Goal: Transaction & Acquisition: Purchase product/service

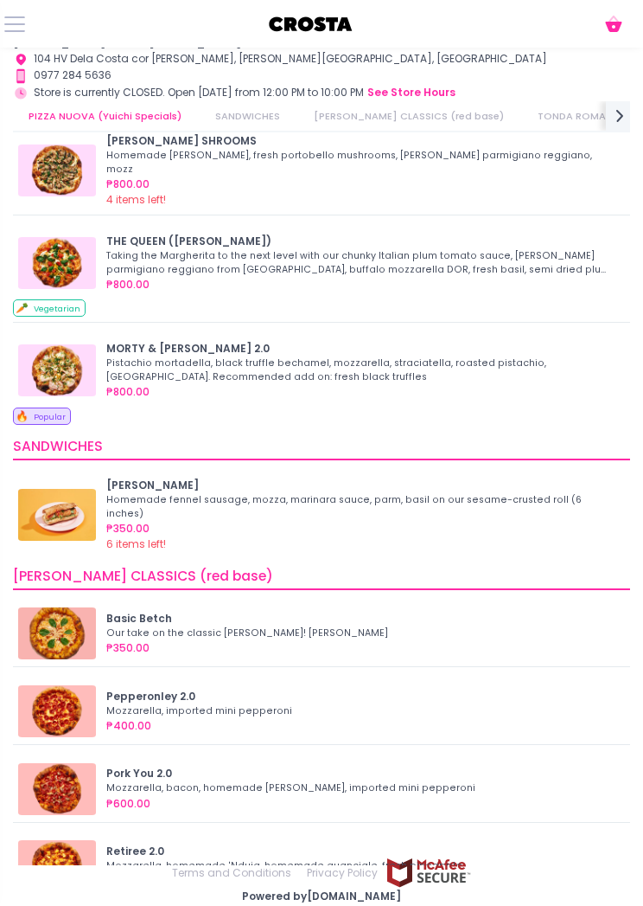
scroll to position [43, 0]
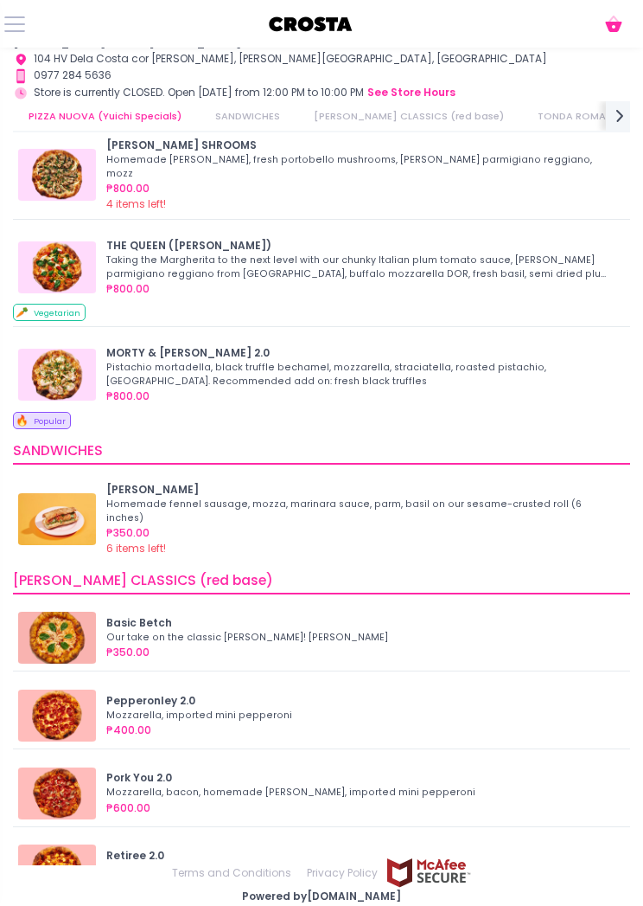
click at [164, 368] on div "Pistachio mortadella, black truffle bechamel, mozzarella, straciatella, roasted…" at bounding box center [360, 375] width 509 height 28
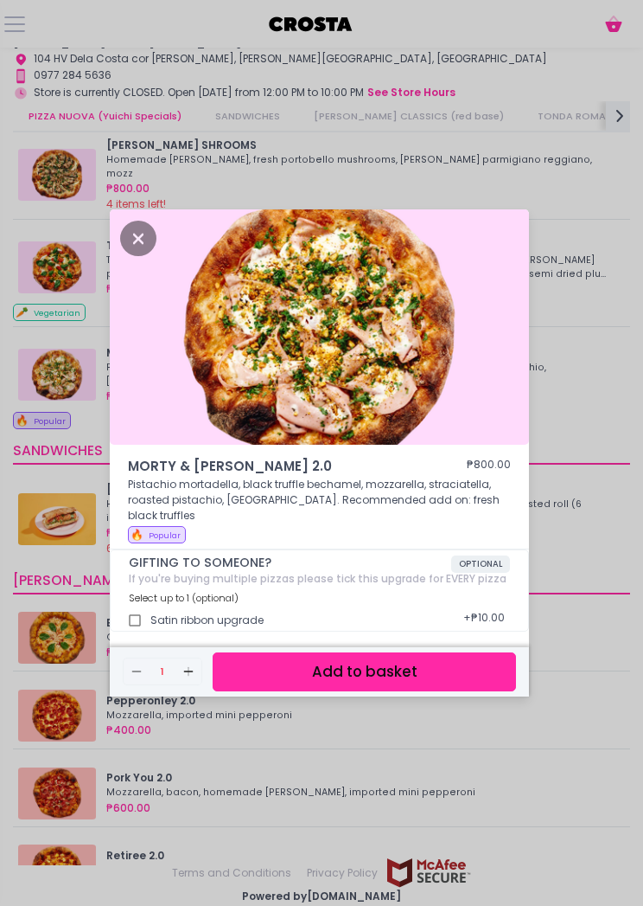
click at [295, 671] on button "Add to basket" at bounding box center [365, 671] width 304 height 39
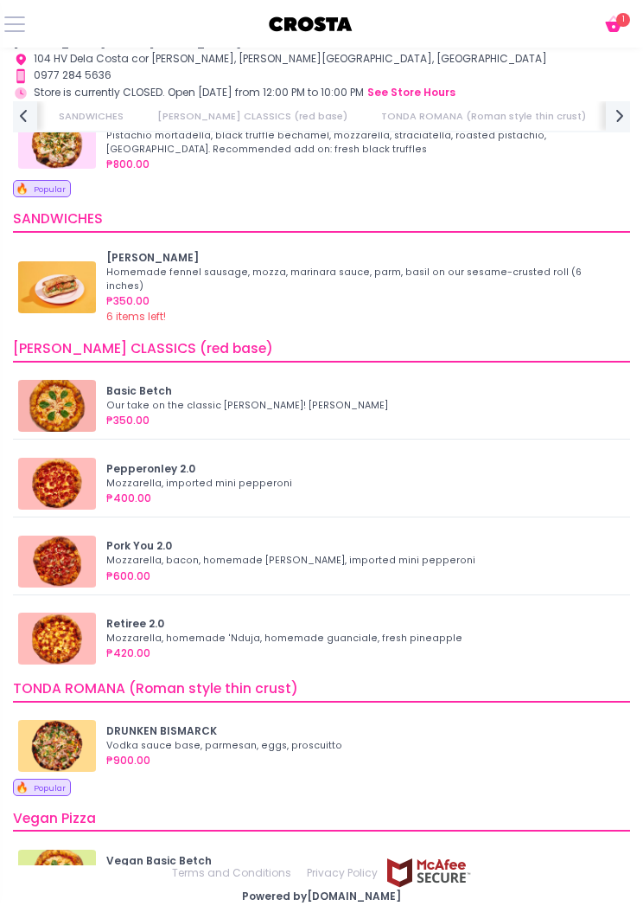
scroll to position [285, 0]
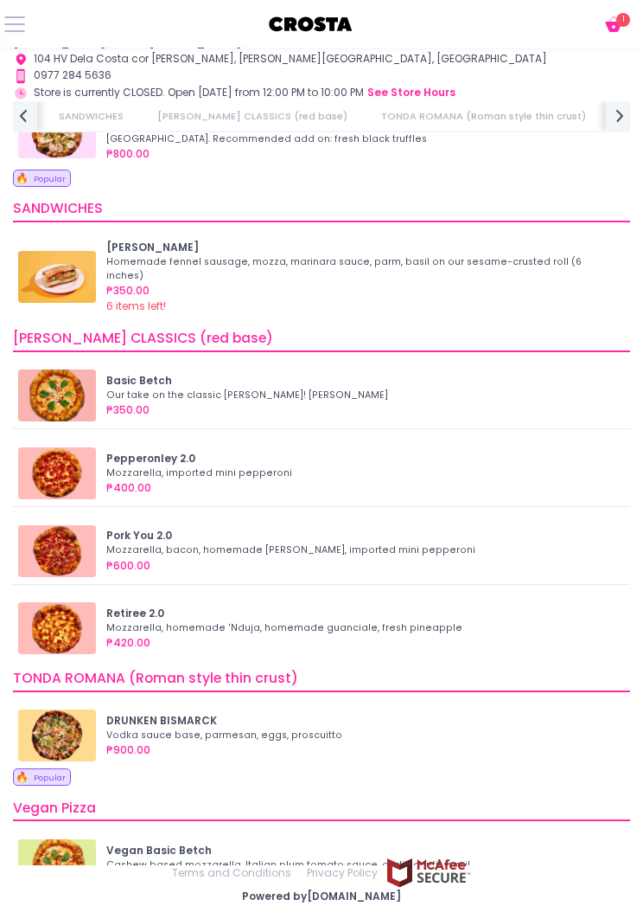
click at [253, 480] on div "₱400.00" at bounding box center [363, 488] width 514 height 16
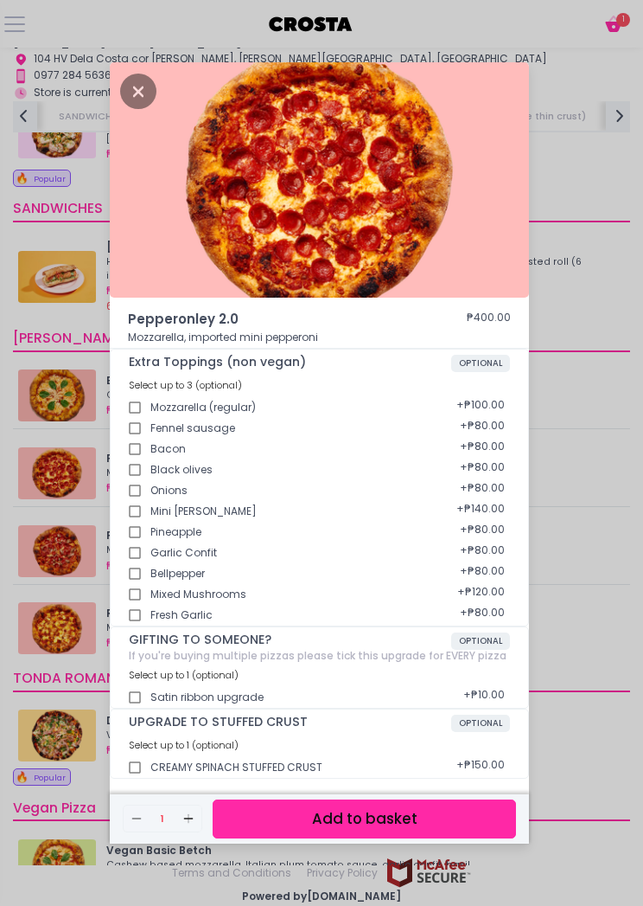
click at [441, 829] on button "Add to basket" at bounding box center [365, 818] width 304 height 39
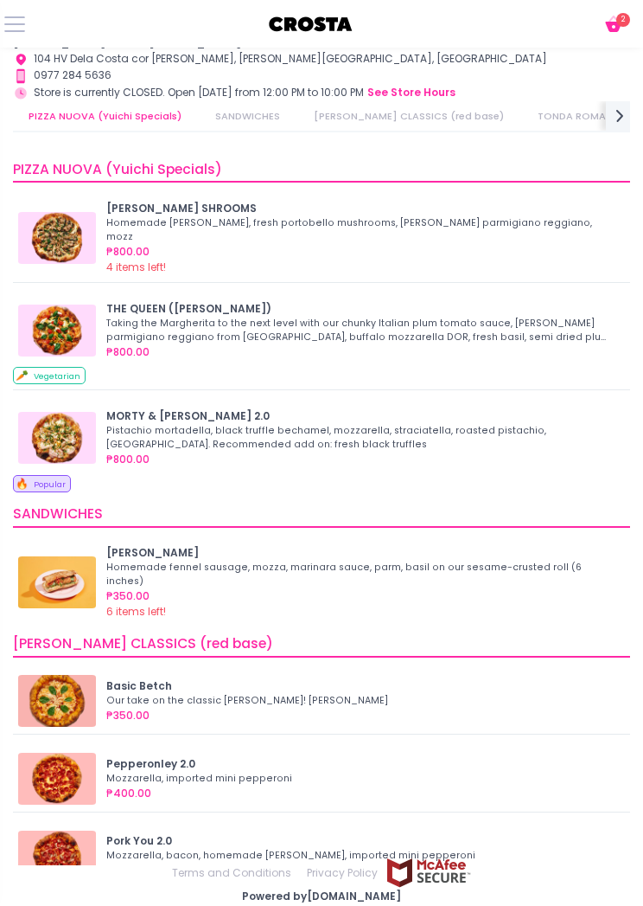
scroll to position [0, 0]
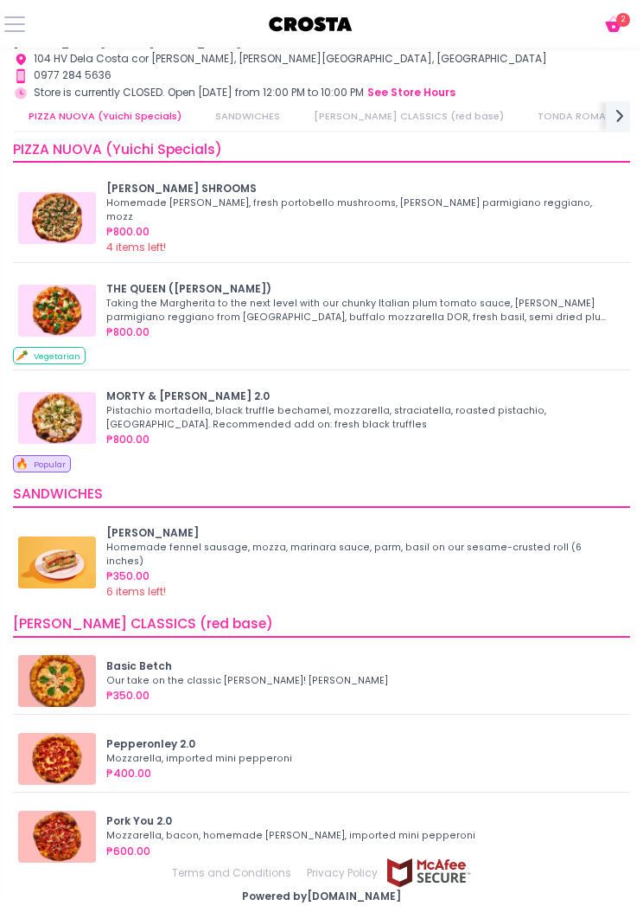
click at [614, 14] on icon "Cart Created with Sketch." at bounding box center [614, 24] width 21 height 21
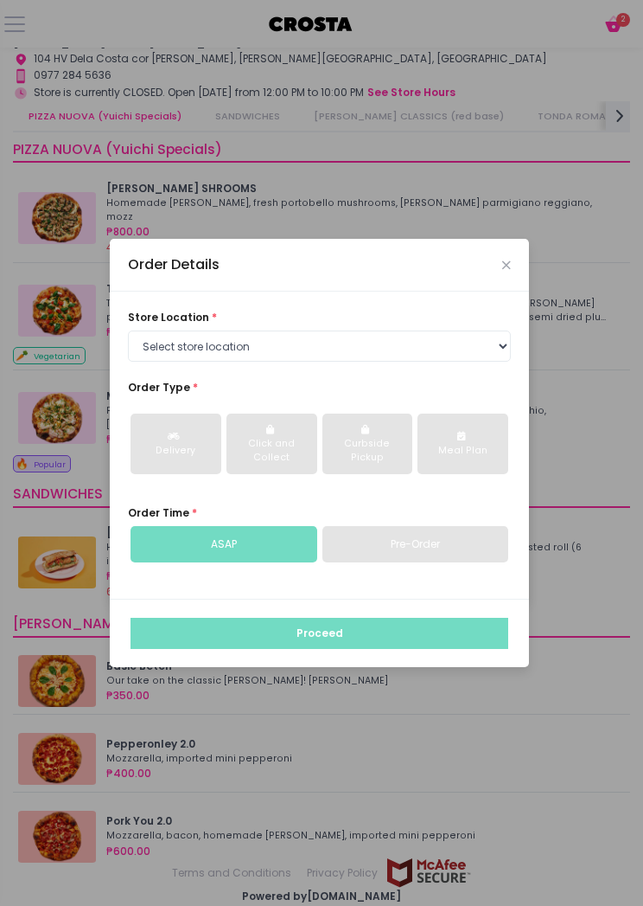
click at [503, 271] on icon "Close" at bounding box center [507, 264] width 9 height 11
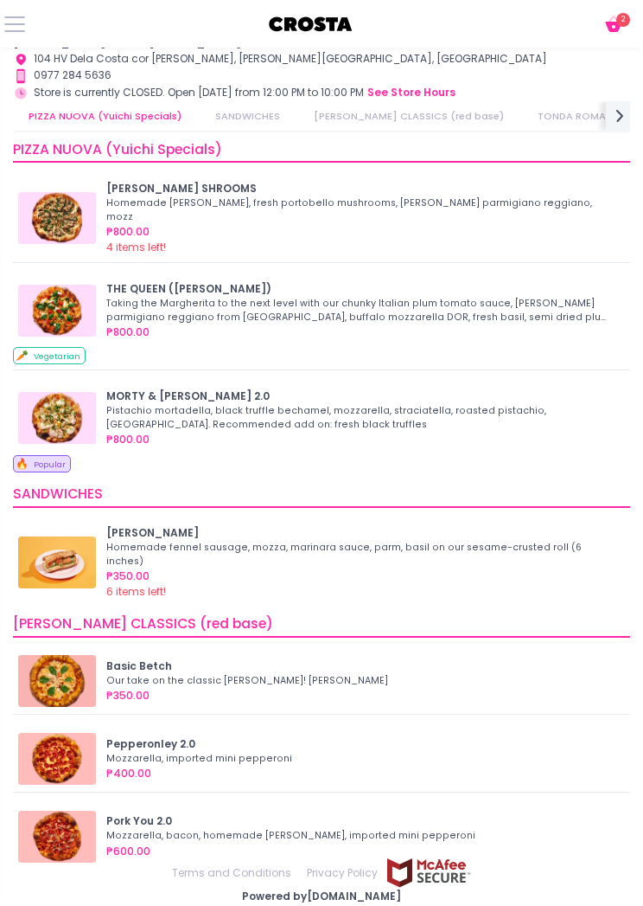
click at [630, 24] on button "Cart Created with Sketch." at bounding box center [617, 24] width 28 height 22
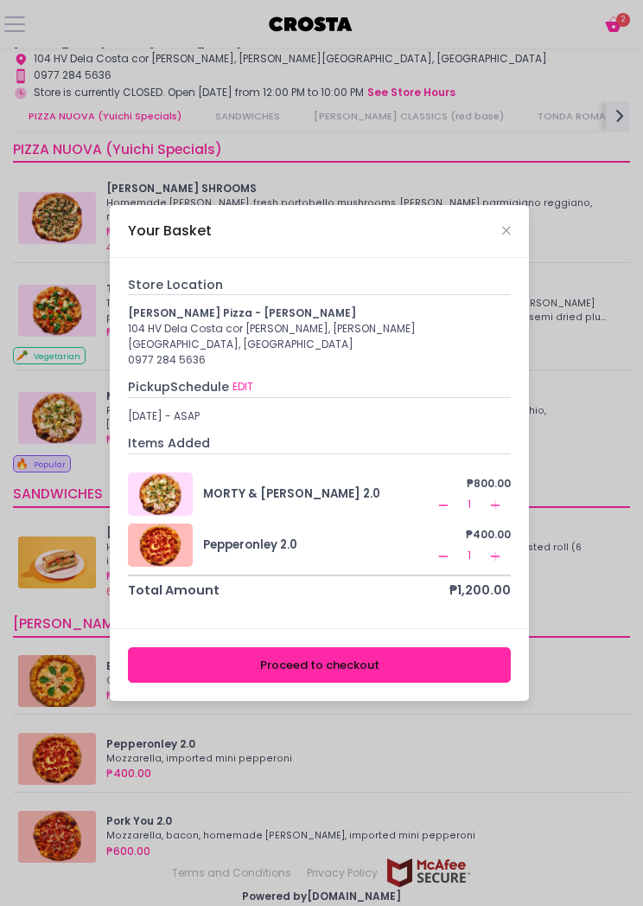
click at [518, 253] on div "Your Basket" at bounding box center [319, 231] width 419 height 53
click at [509, 236] on icon "Close" at bounding box center [507, 230] width 9 height 11
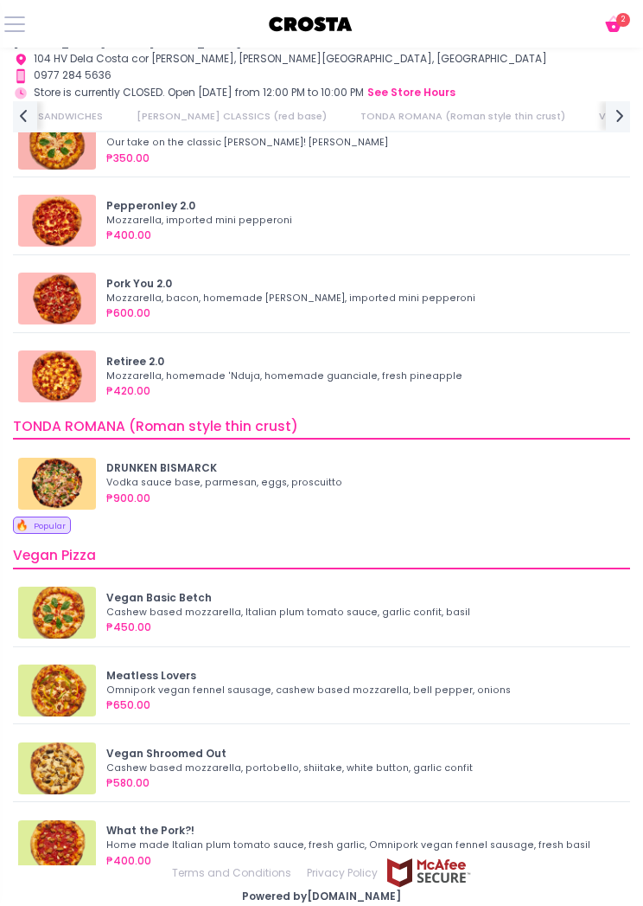
scroll to position [0, 383]
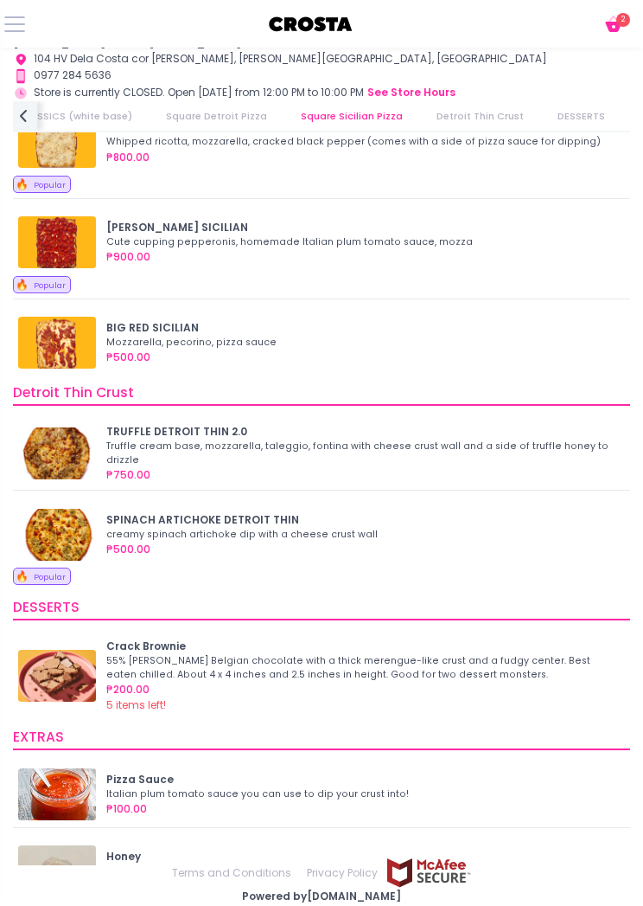
click at [214, 528] on div "creamy spinach artichoke dip with a cheese crust wall" at bounding box center [360, 535] width 509 height 14
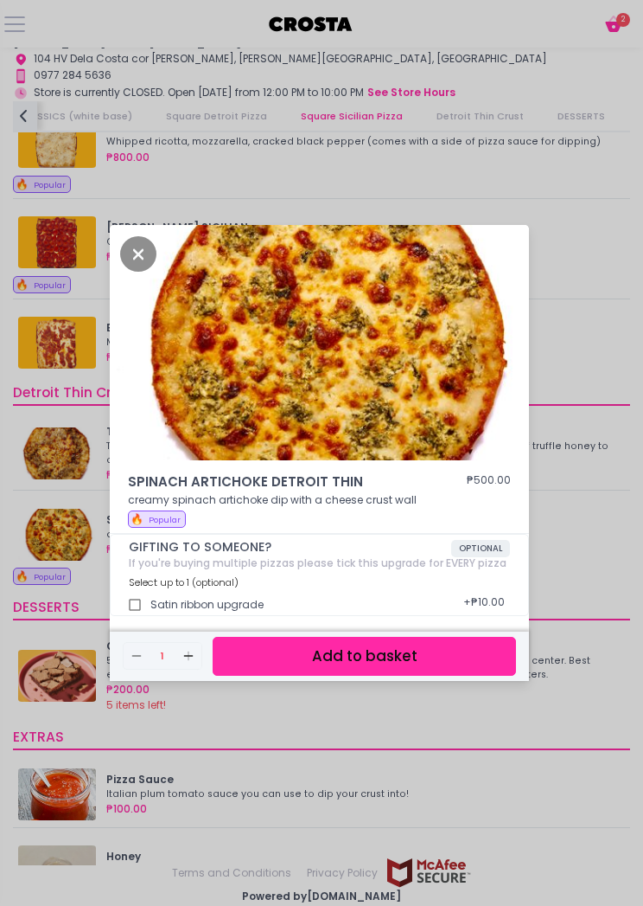
click at [390, 670] on button "Add to basket" at bounding box center [365, 656] width 304 height 39
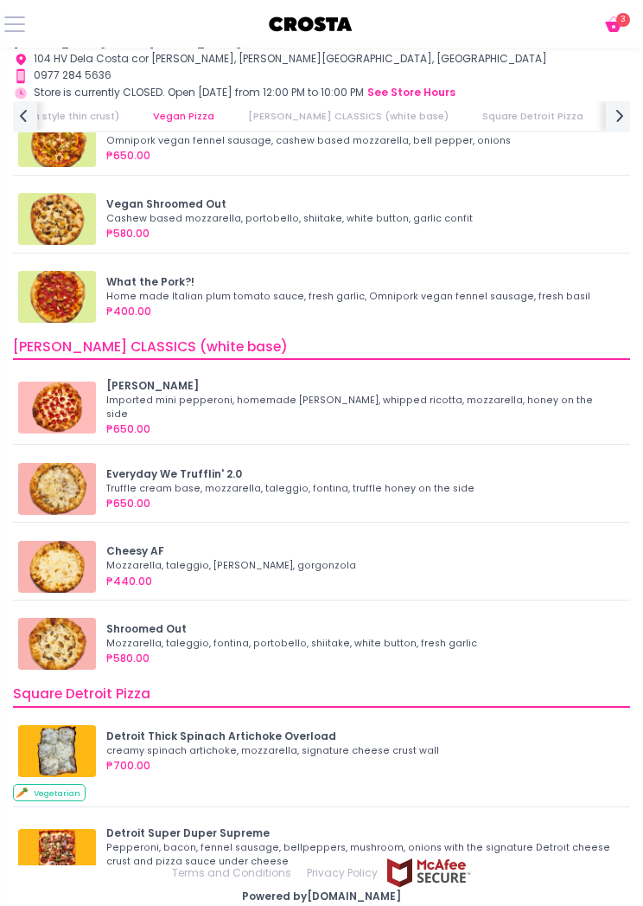
scroll to position [1058, 0]
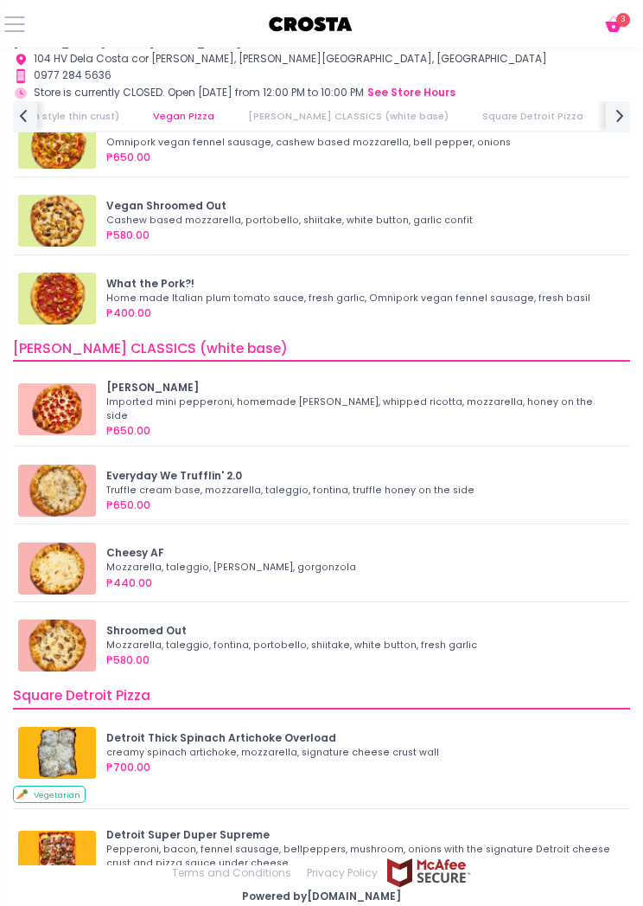
click at [614, 15] on icon "Cart Created with Sketch." at bounding box center [614, 24] width 21 height 21
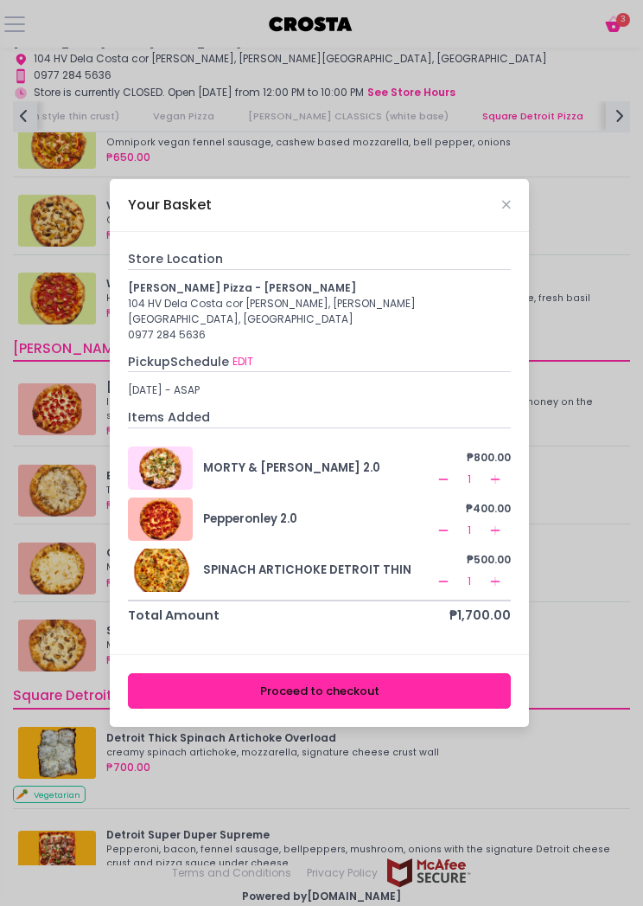
scroll to position [22, 0]
click at [504, 189] on div "Your Basket" at bounding box center [319, 205] width 419 height 53
click at [503, 208] on icon "Close" at bounding box center [507, 204] width 9 height 11
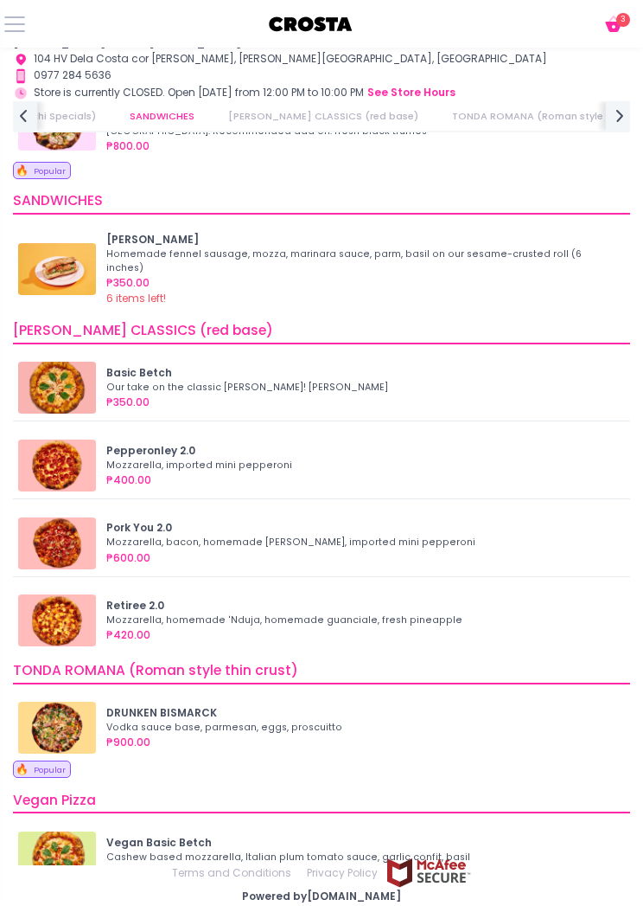
scroll to position [292, 0]
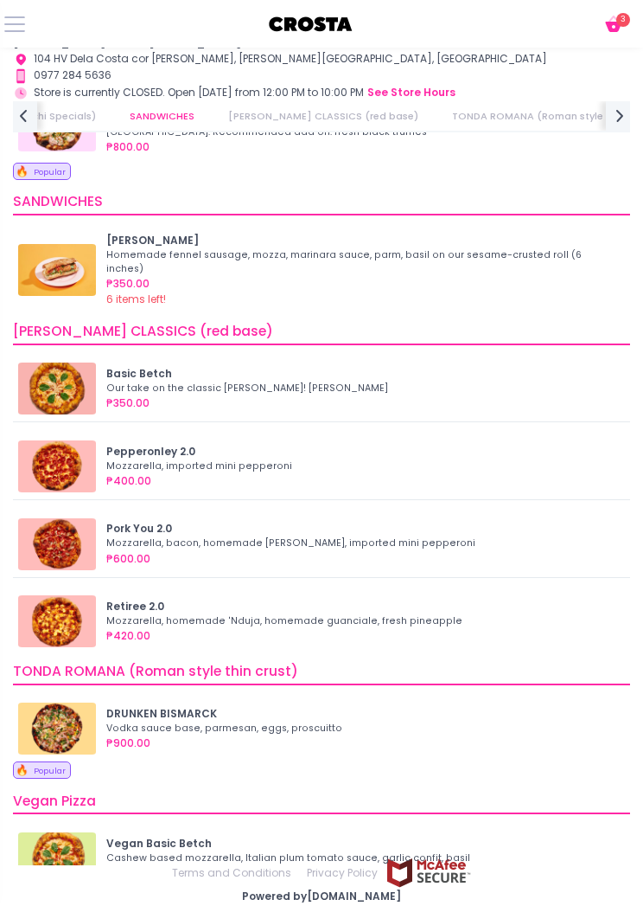
click at [167, 536] on div "Mozzarella, bacon, homemade [PERSON_NAME], imported mini pepperoni" at bounding box center [360, 543] width 509 height 14
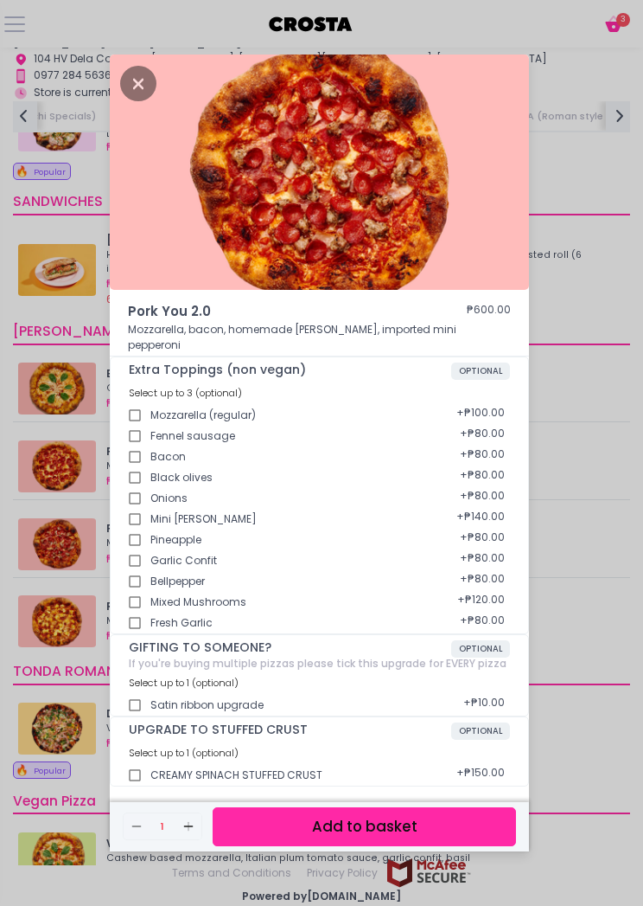
click at [399, 841] on button "Add to basket" at bounding box center [365, 826] width 304 height 39
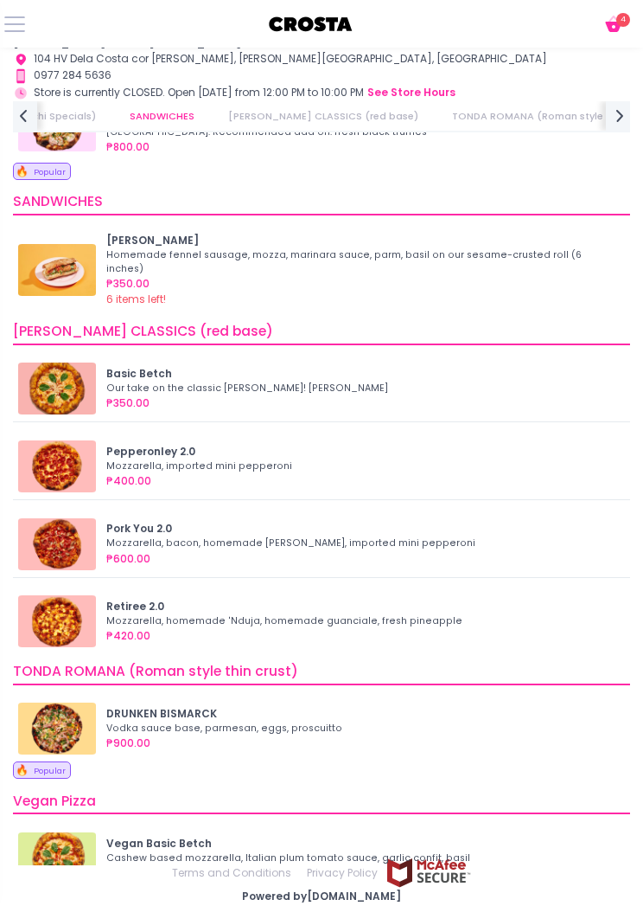
click at [631, 22] on div "Cart Created with Sketch. 4" at bounding box center [321, 24] width 643 height 48
click at [611, 27] on icon at bounding box center [613, 27] width 16 height 10
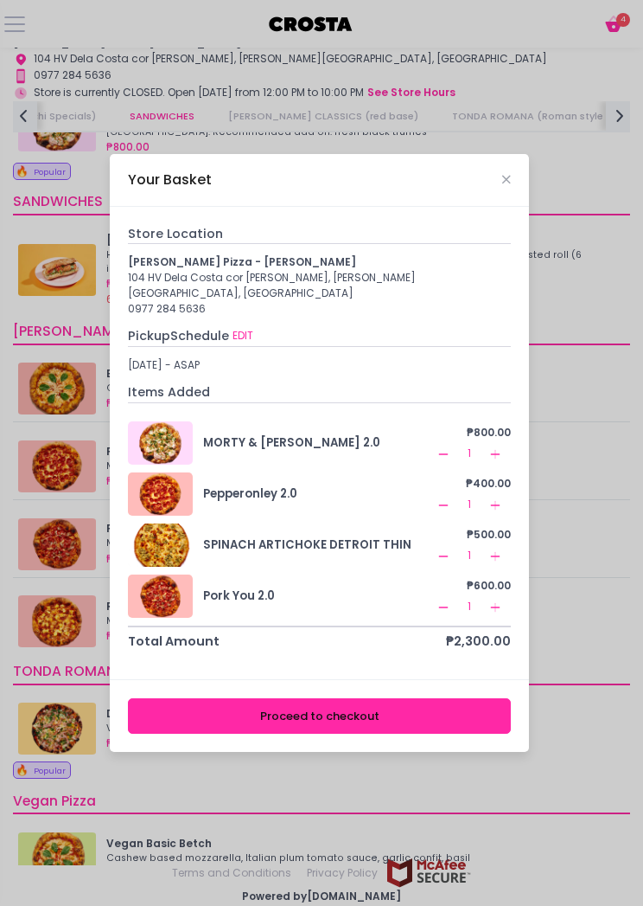
click at [236, 338] on button "EDIT" at bounding box center [243, 335] width 22 height 17
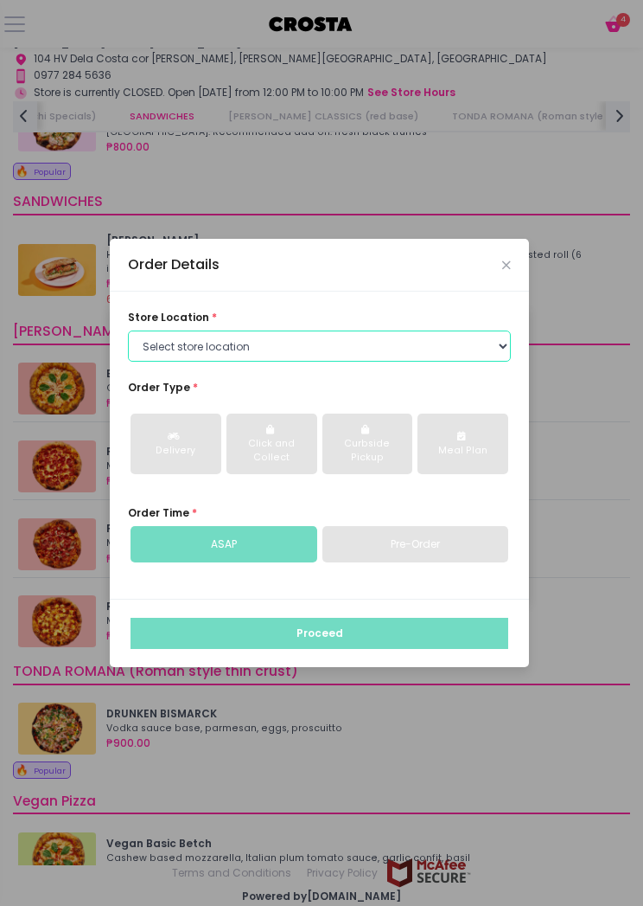
click at [415, 354] on select "Select store location [PERSON_NAME] Pizza - [PERSON_NAME] Pizza - [GEOGRAPHIC_D…" at bounding box center [319, 345] width 383 height 31
select select "5fabb2e53664a8677beaeb89"
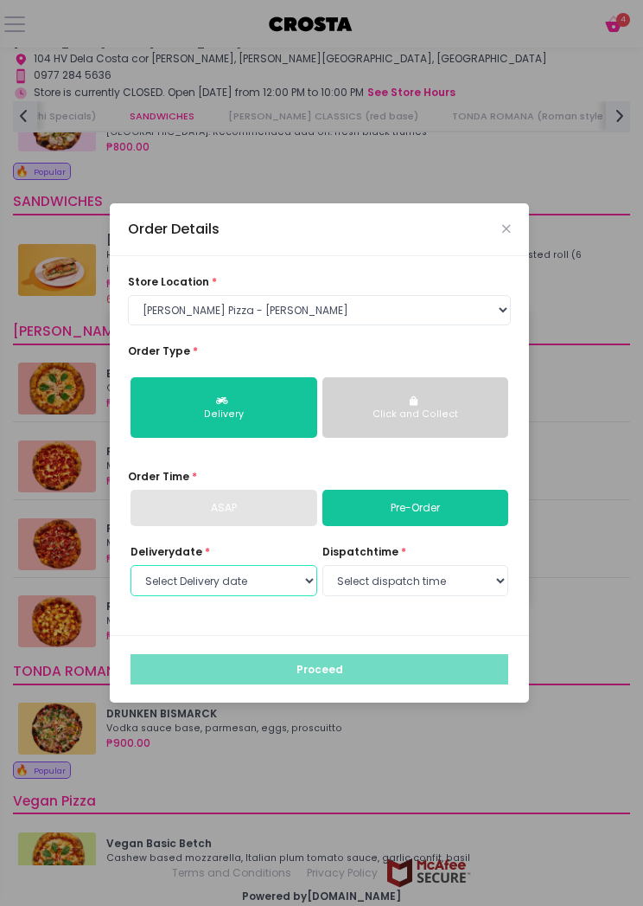
click at [270, 591] on select "Select Delivery date" at bounding box center [224, 580] width 187 height 31
click at [276, 579] on select "Select Delivery date" at bounding box center [224, 580] width 187 height 31
click at [431, 572] on select "Select dispatch time" at bounding box center [416, 580] width 187 height 31
click at [413, 570] on select "Select dispatch time" at bounding box center [416, 580] width 187 height 31
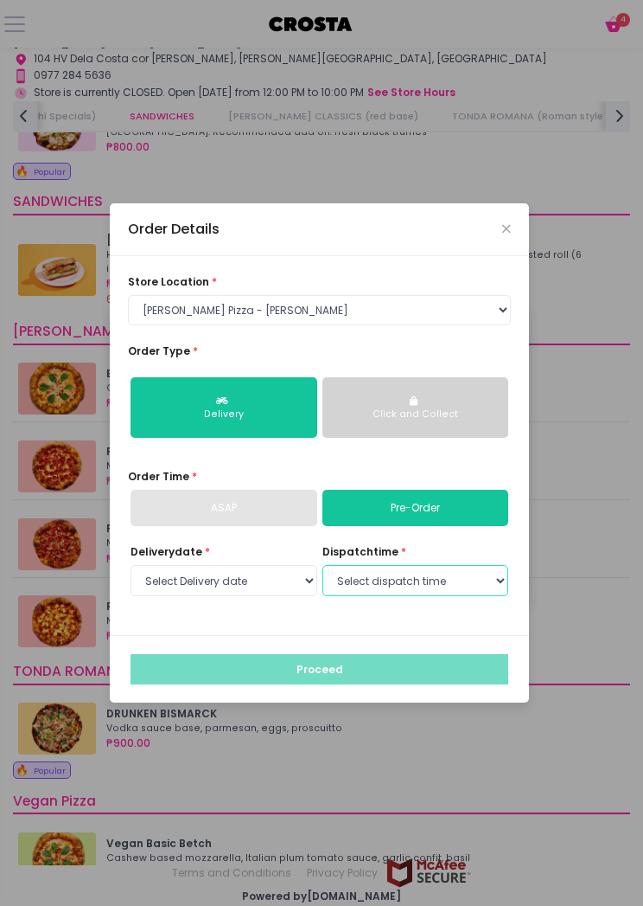
scroll to position [68, 0]
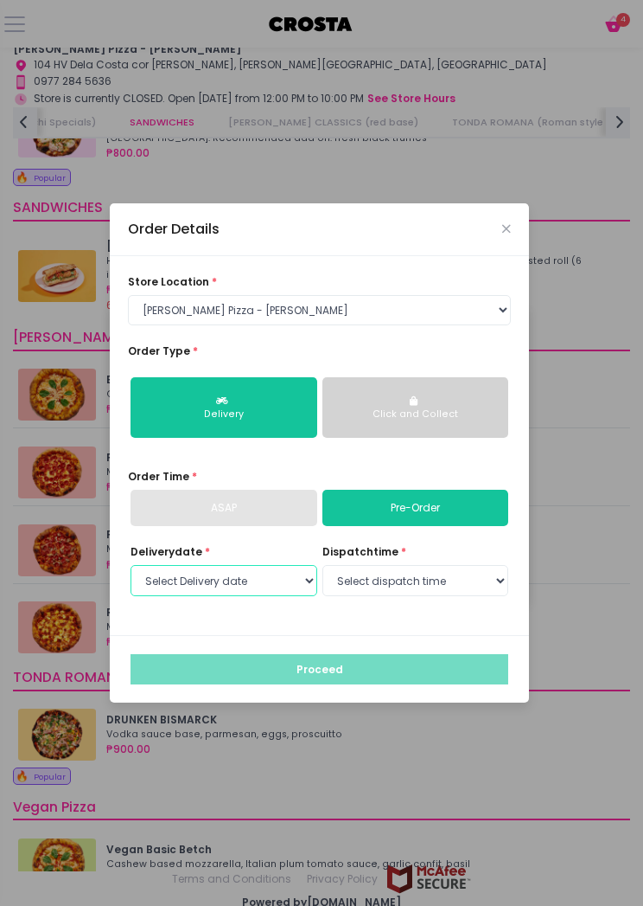
click at [253, 565] on select "Select Delivery date" at bounding box center [224, 580] width 187 height 31
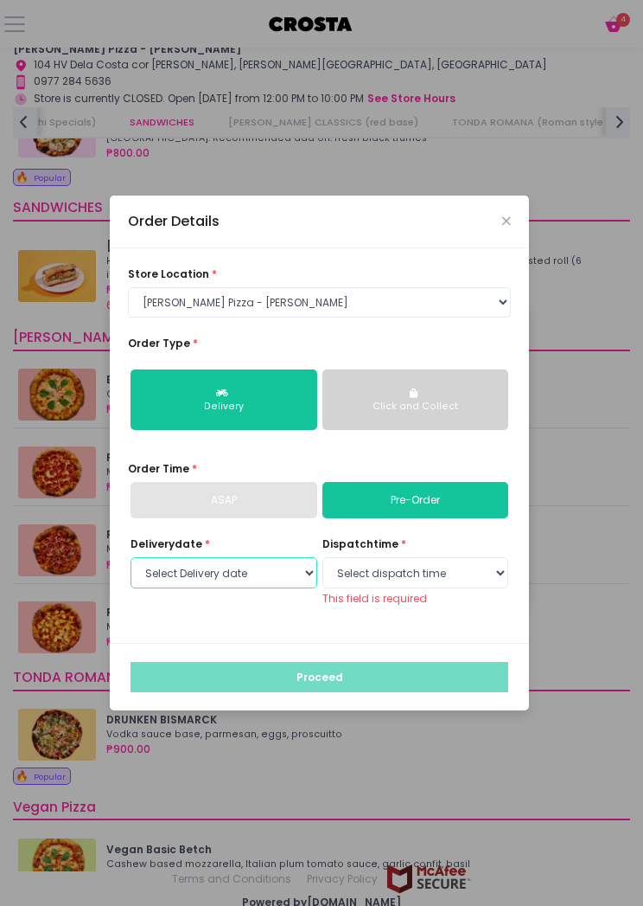
scroll to position [1, 0]
click at [272, 588] on select "Select Delivery date" at bounding box center [224, 572] width 187 height 31
select select "[DATE]"
click at [446, 580] on select "Select dispatch time 12:00 PM - 12:30 PM 12:30 PM - 01:00 PM 01:00 PM - 01:30 P…" at bounding box center [416, 572] width 187 height 31
select select "12:00"
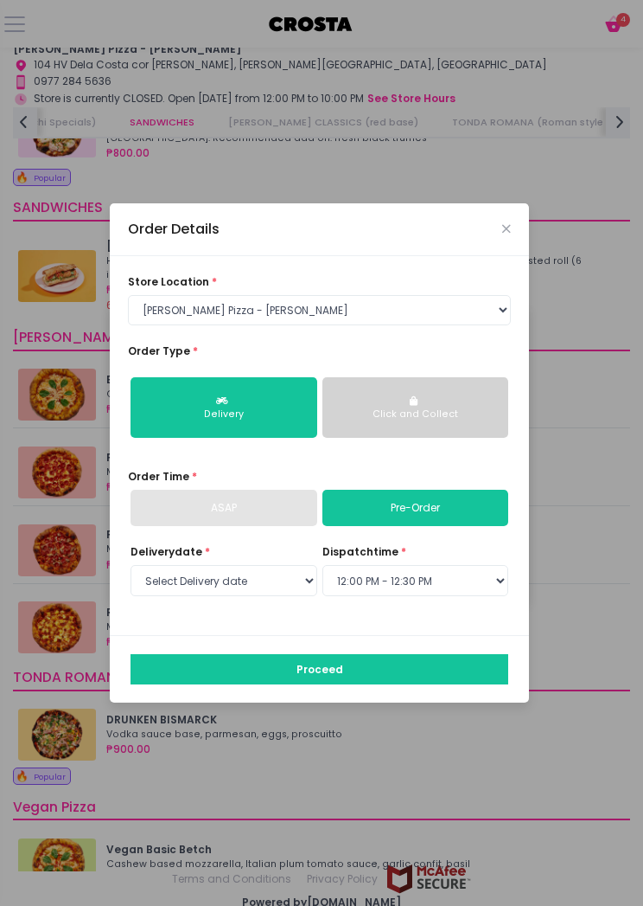
click at [205, 685] on button "Proceed" at bounding box center [320, 669] width 378 height 31
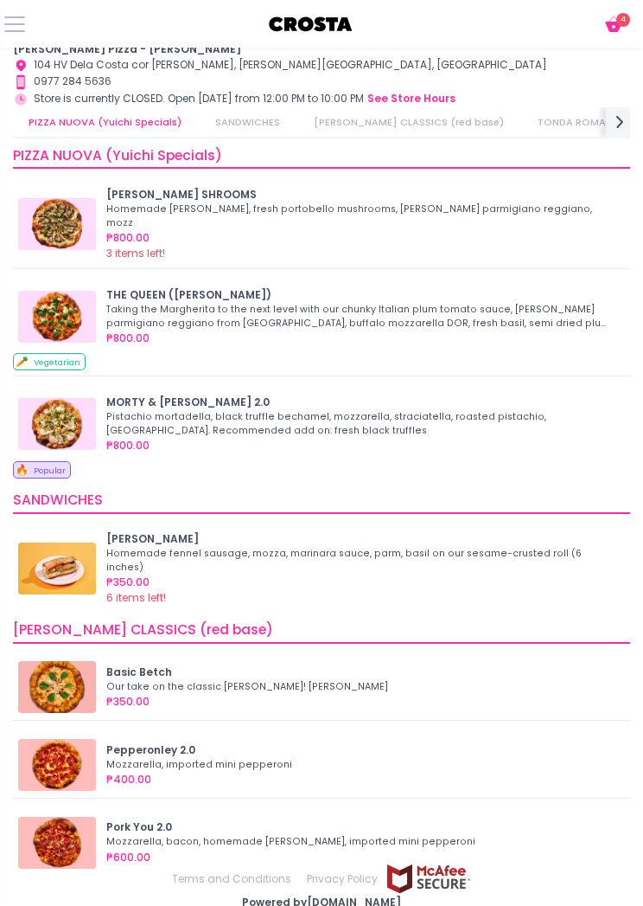
click at [632, 23] on div "Cart Created with Sketch. 4" at bounding box center [321, 24] width 643 height 48
click at [610, 29] on icon at bounding box center [613, 27] width 16 height 10
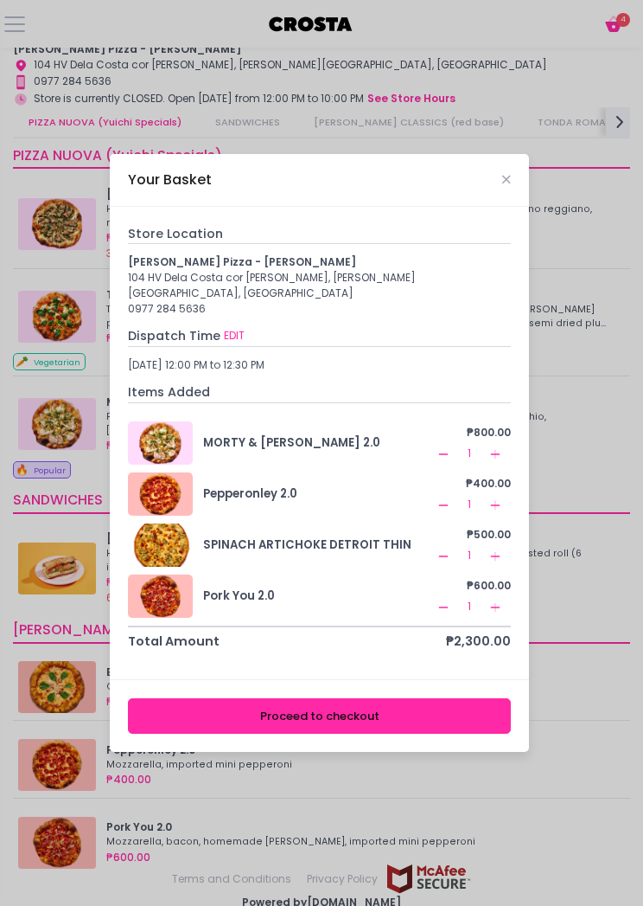
click at [232, 363] on div "[DATE] 12:00 PM to 12:30 PM" at bounding box center [319, 365] width 383 height 16
click at [245, 330] on div "Store Location [PERSON_NAME] Pizza - [PERSON_NAME] 104 HV Dela Costa cor [PERSO…" at bounding box center [319, 438] width 383 height 426
click at [235, 344] on button "EDIT" at bounding box center [234, 335] width 22 height 17
select select "5fabb2e53664a8677beaeb89"
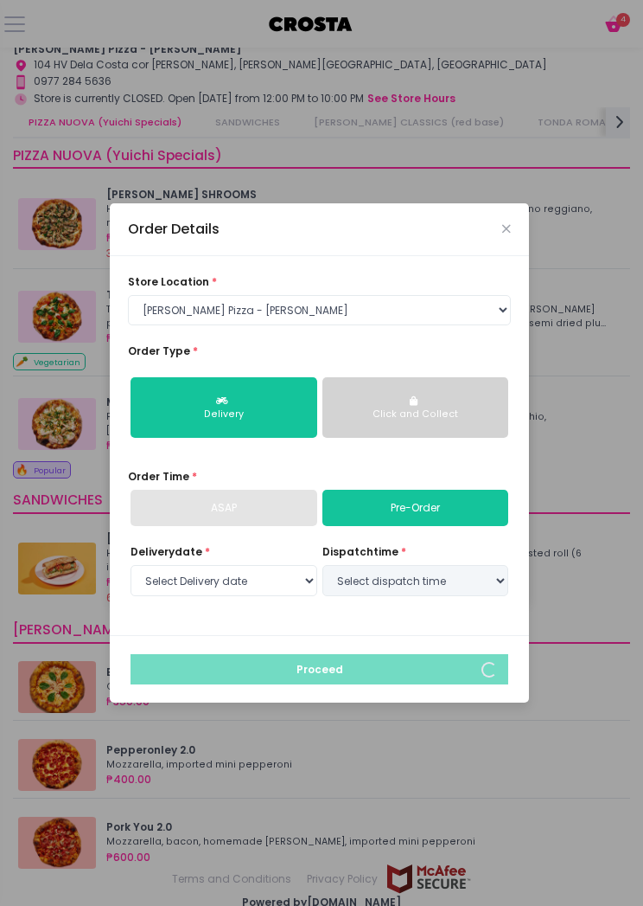
select select "[DATE]"
select select "12:00"
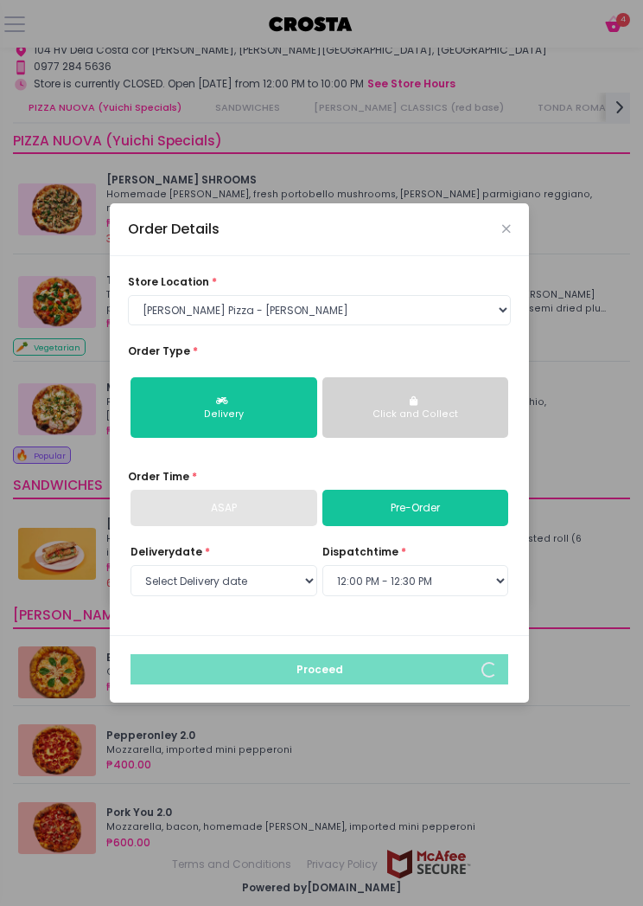
scroll to position [82, 0]
click at [508, 231] on div "Order Details" at bounding box center [319, 229] width 419 height 53
click at [504, 234] on icon "Close" at bounding box center [507, 228] width 9 height 11
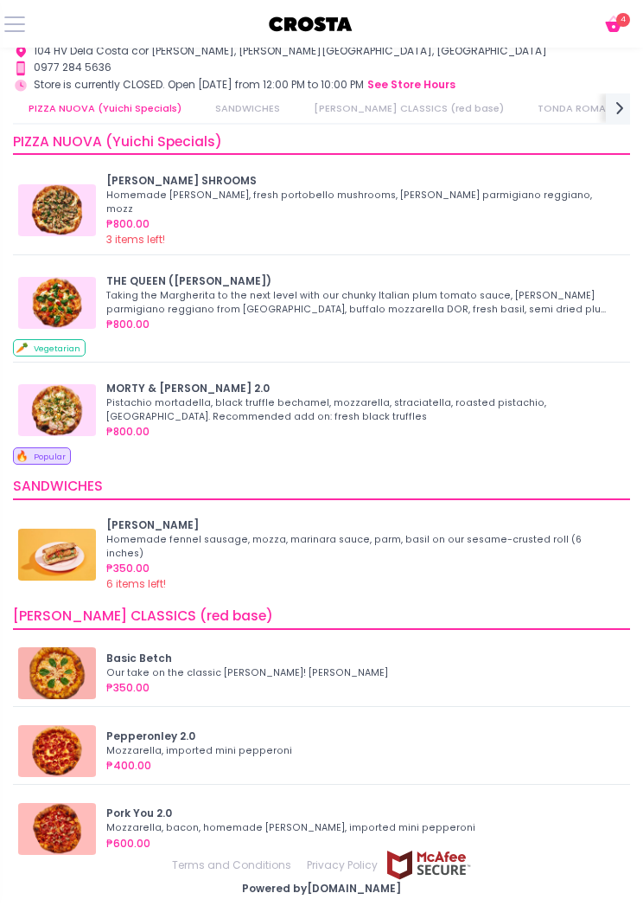
click at [628, 27] on button "Cart Created with Sketch." at bounding box center [617, 24] width 28 height 22
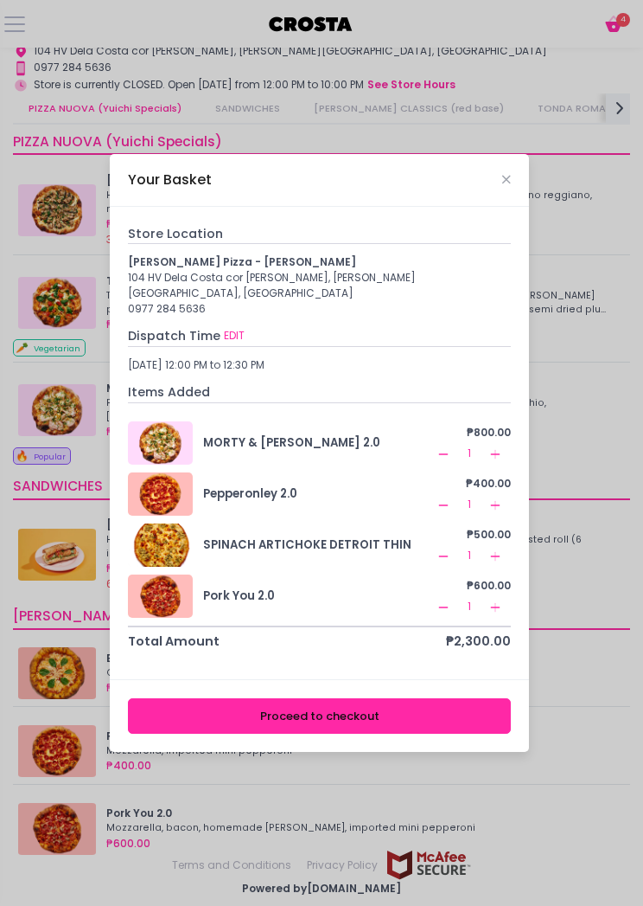
click at [366, 715] on button "Proceed to checkout" at bounding box center [319, 715] width 383 height 35
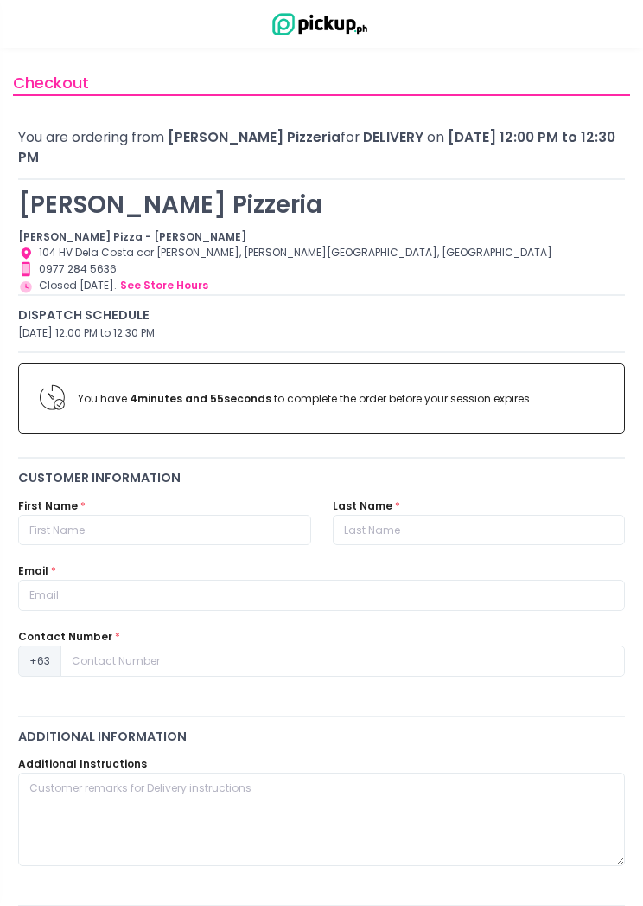
click at [46, 380] on icon at bounding box center [52, 398] width 25 height 37
click at [40, 515] on input "text" at bounding box center [164, 530] width 293 height 31
type input "Marga"
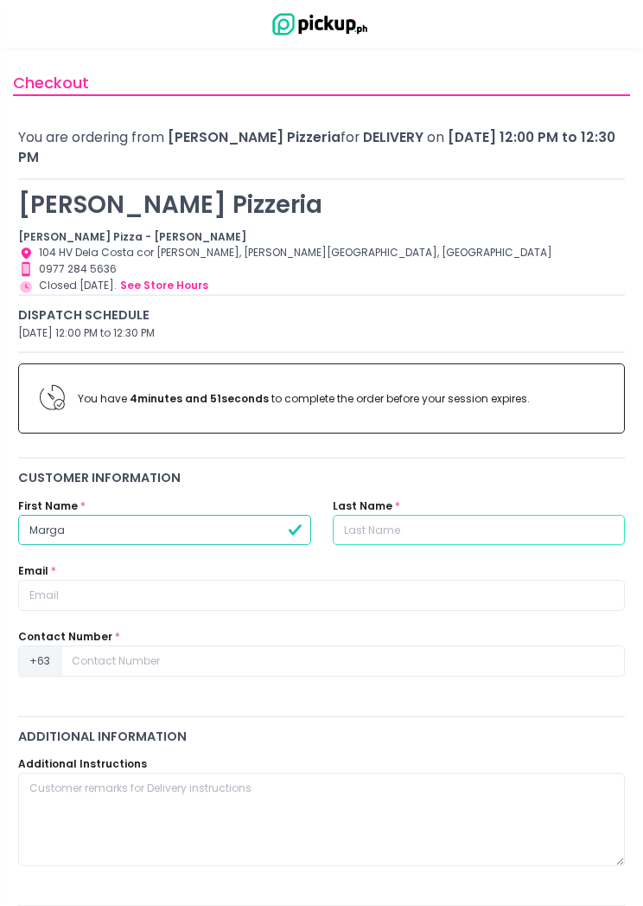
click at [486, 515] on input "text" at bounding box center [479, 530] width 293 height 31
type input "P"
type input "Oxina"
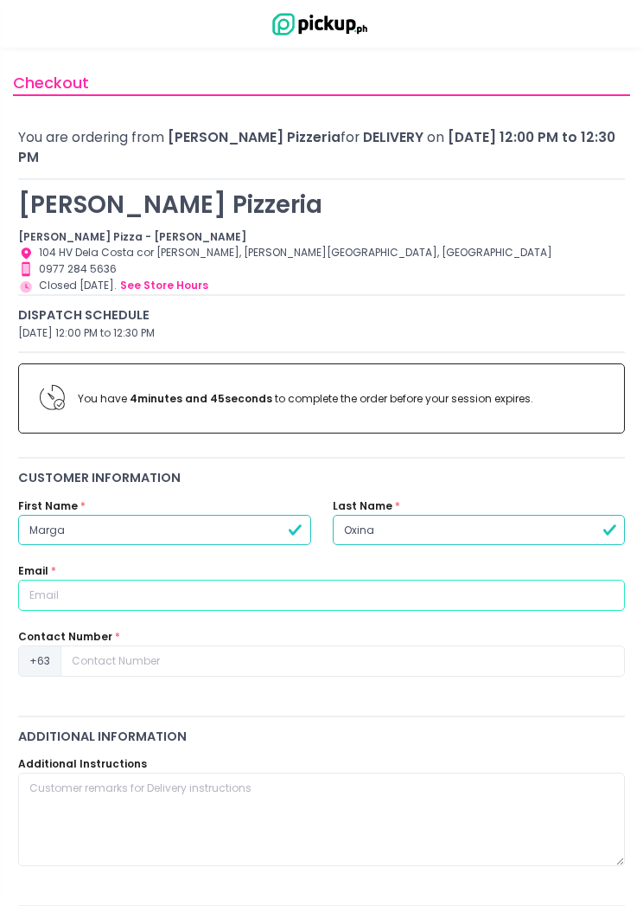
click at [486, 579] on input "text" at bounding box center [321, 594] width 607 height 31
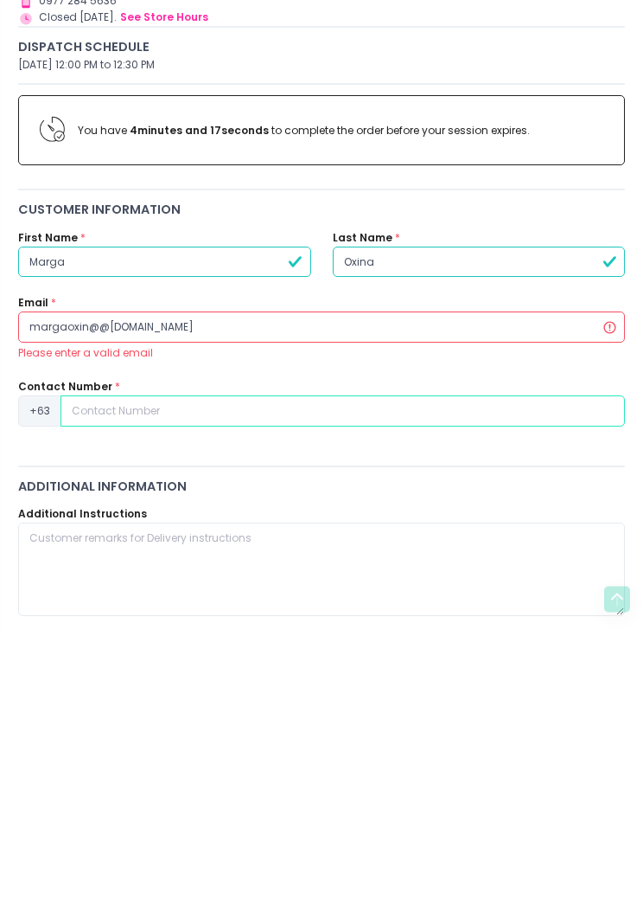
click at [93, 663] on input at bounding box center [343, 678] width 565 height 31
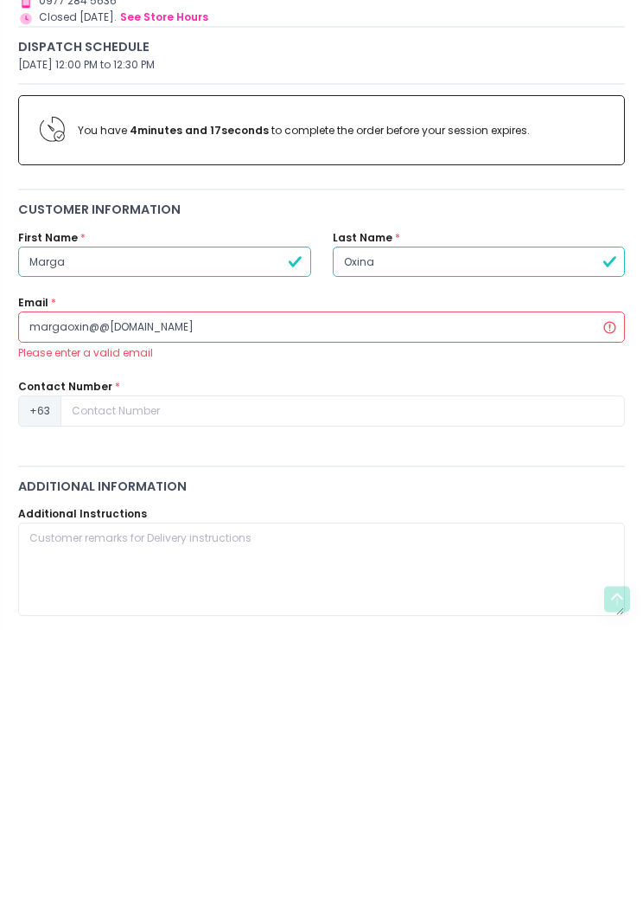
click at [79, 579] on input "margaoxin@@[DOMAIN_NAME]" at bounding box center [321, 594] width 607 height 31
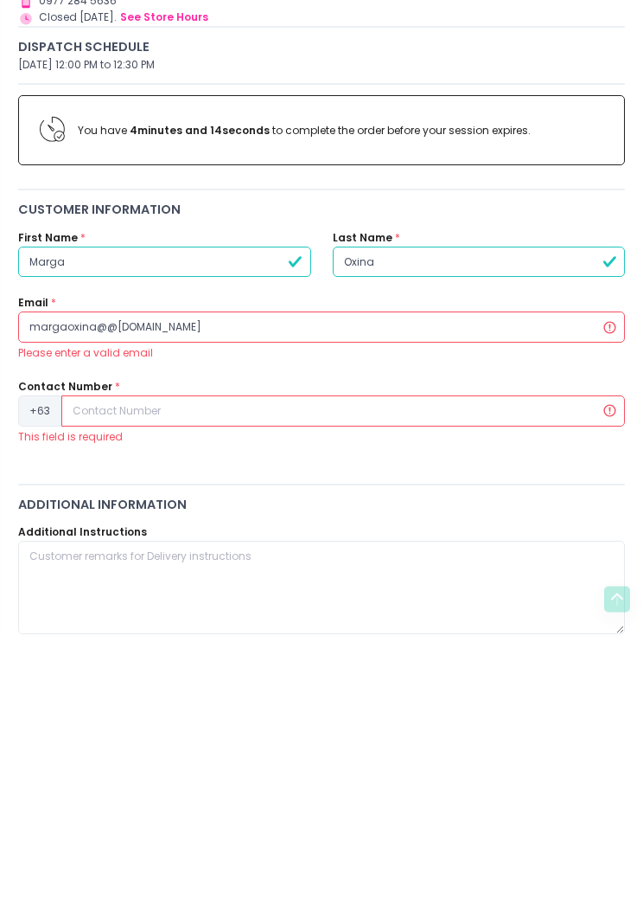
click at [85, 663] on input at bounding box center [343, 678] width 564 height 31
click at [108, 579] on input "margaoxina@@[DOMAIN_NAME]" at bounding box center [321, 594] width 607 height 31
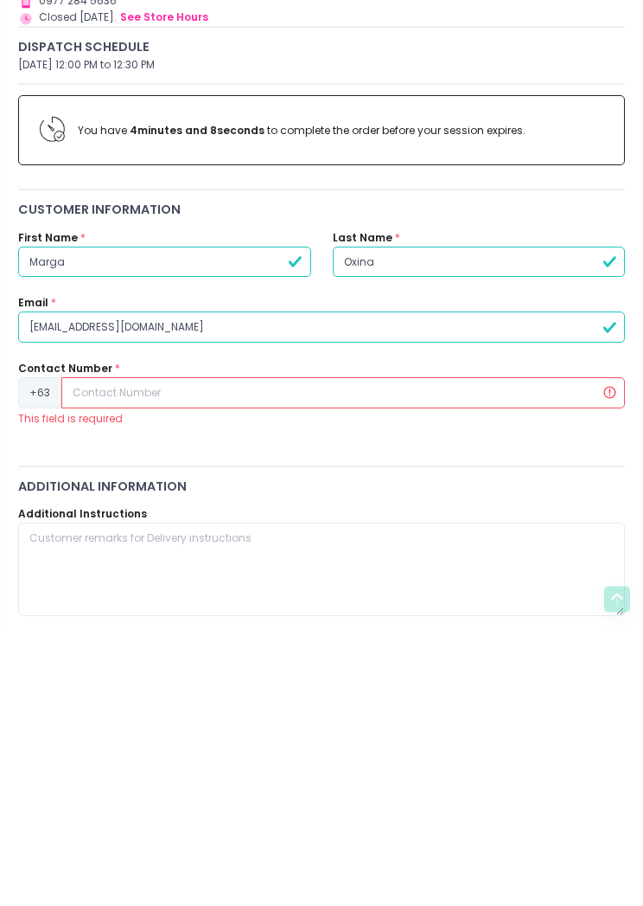
type input "[EMAIL_ADDRESS][DOMAIN_NAME]"
click at [93, 645] on input at bounding box center [343, 660] width 564 height 31
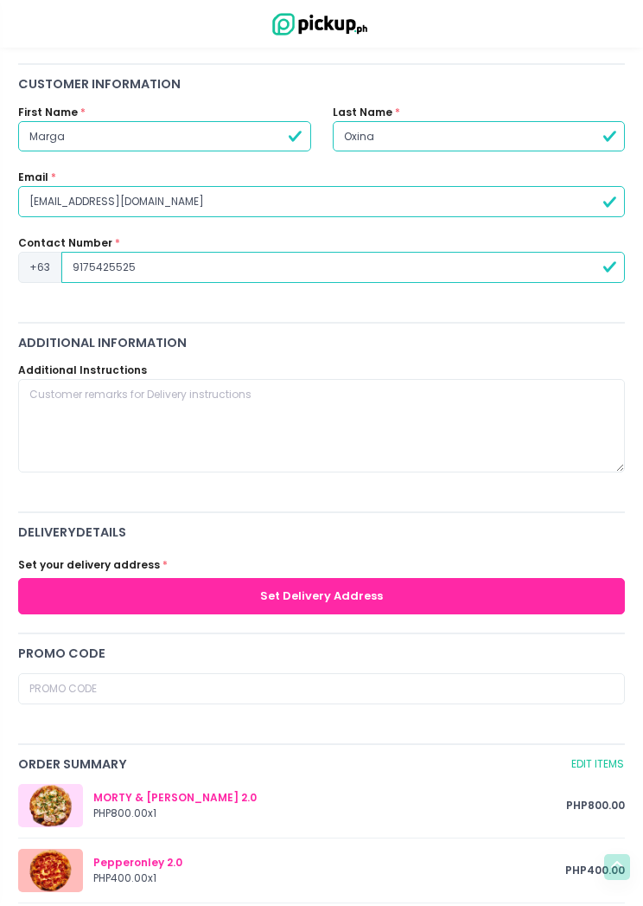
scroll to position [415, 0]
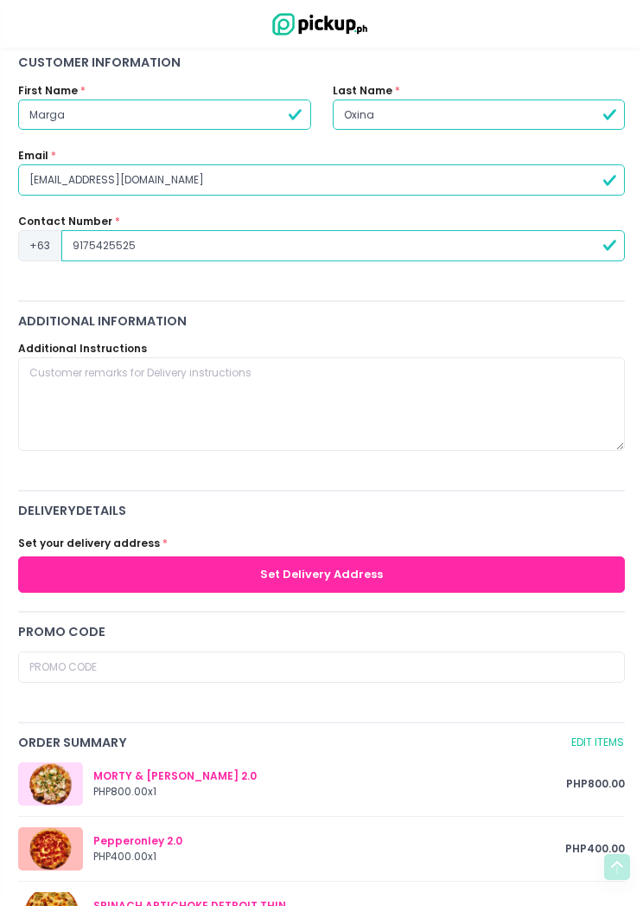
type input "9175425525"
click at [48, 556] on button "Set Delivery Address" at bounding box center [321, 573] width 607 height 35
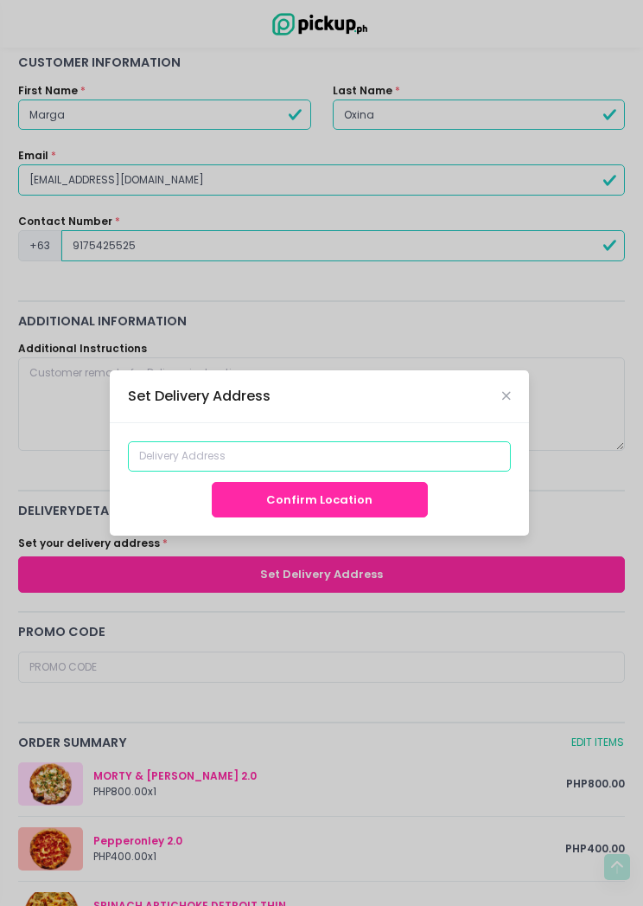
click at [439, 459] on input at bounding box center [319, 456] width 383 height 31
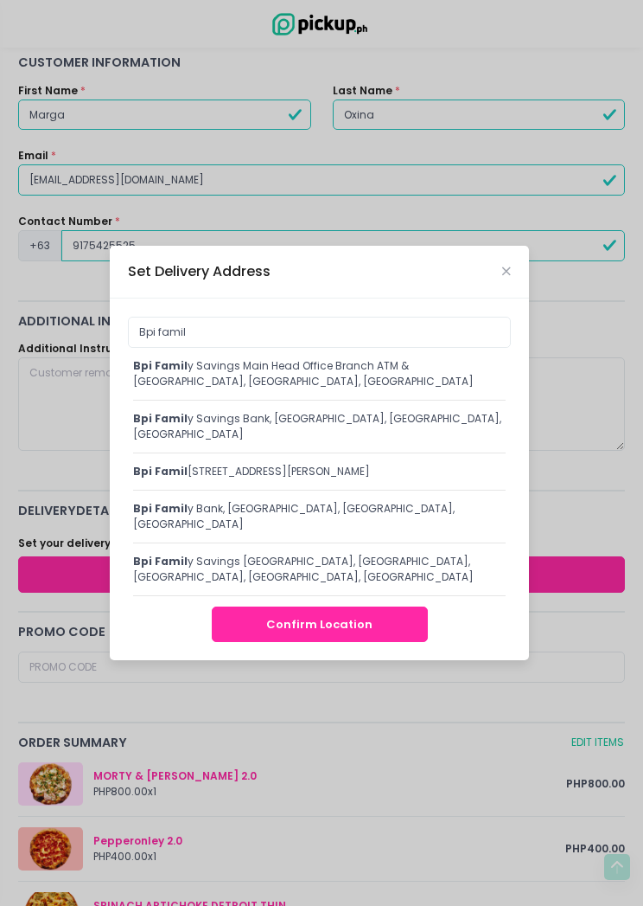
click at [407, 389] on div "Bpi famil y Savings Main Head Office Branch ATM & [GEOGRAPHIC_DATA], [GEOGRAPHI…" at bounding box center [319, 373] width 373 height 31
type input "BPI Family Savings Main Head Office Branch ATM & [GEOGRAPHIC_DATA], [GEOGRAPHIC…"
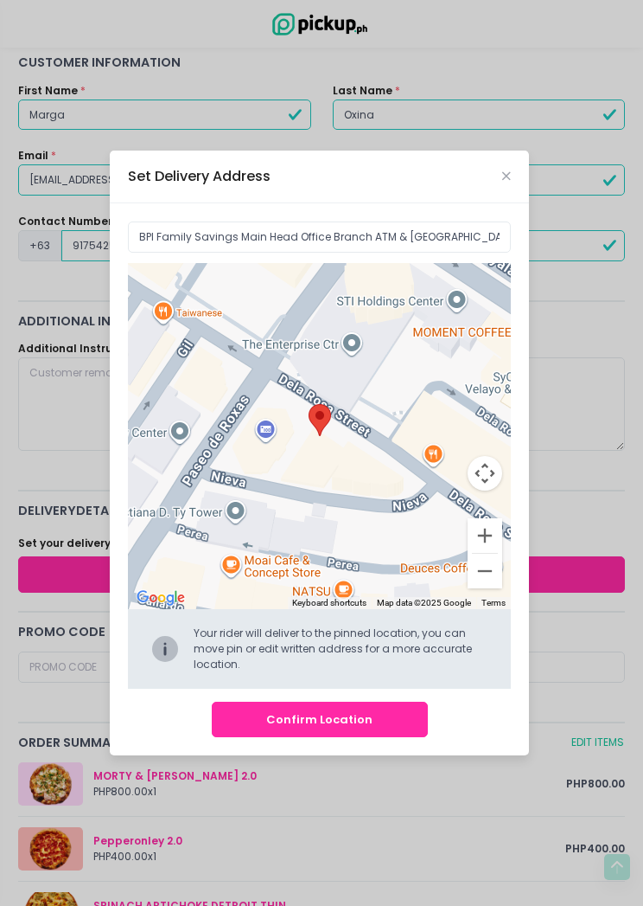
click at [272, 728] on button "Confirm Location" at bounding box center [320, 718] width 216 height 35
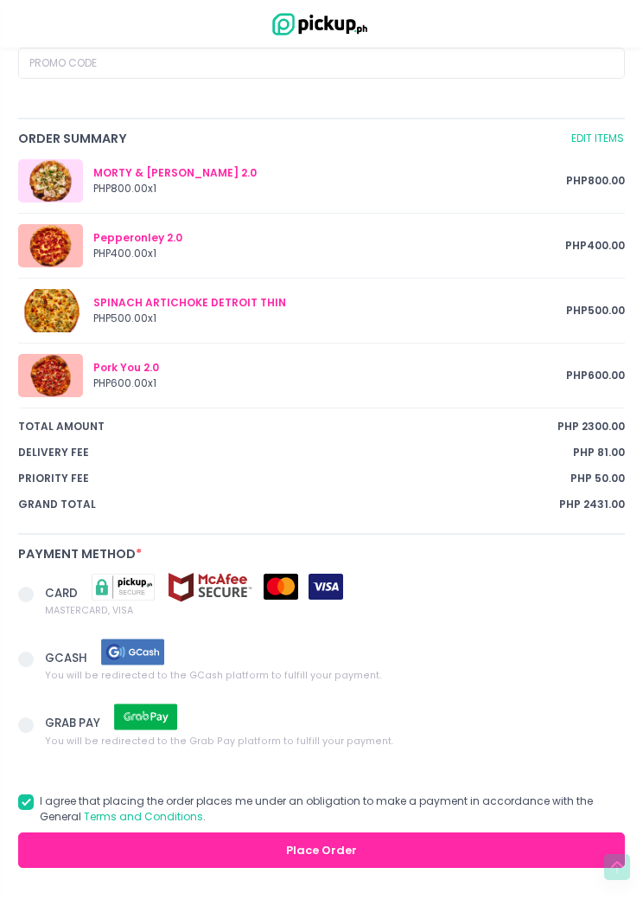
scroll to position [1056, 0]
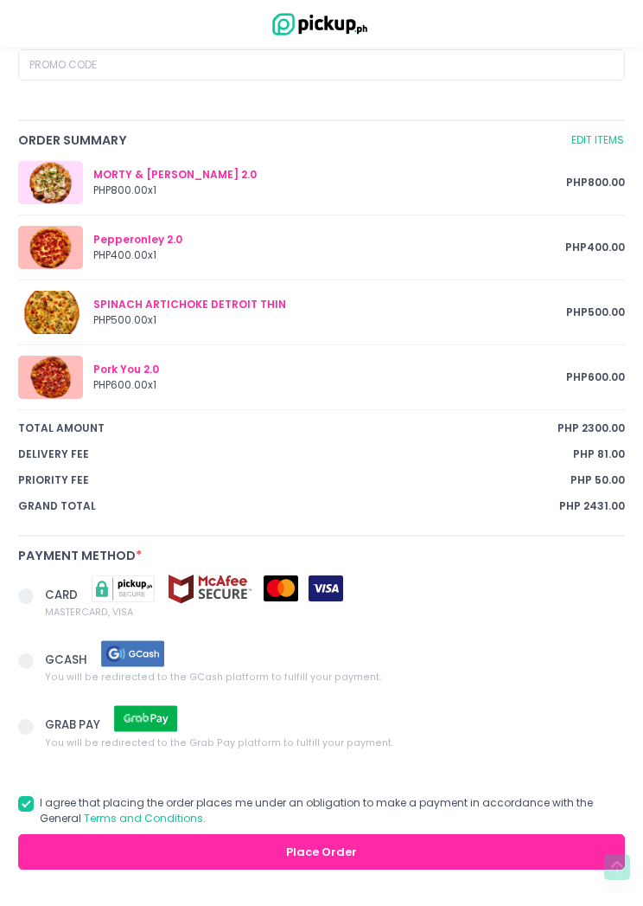
click at [32, 588] on span at bounding box center [26, 596] width 16 height 16
click at [40, 587] on input "CARD MASTERCARD, VISA" at bounding box center [45, 592] width 11 height 11
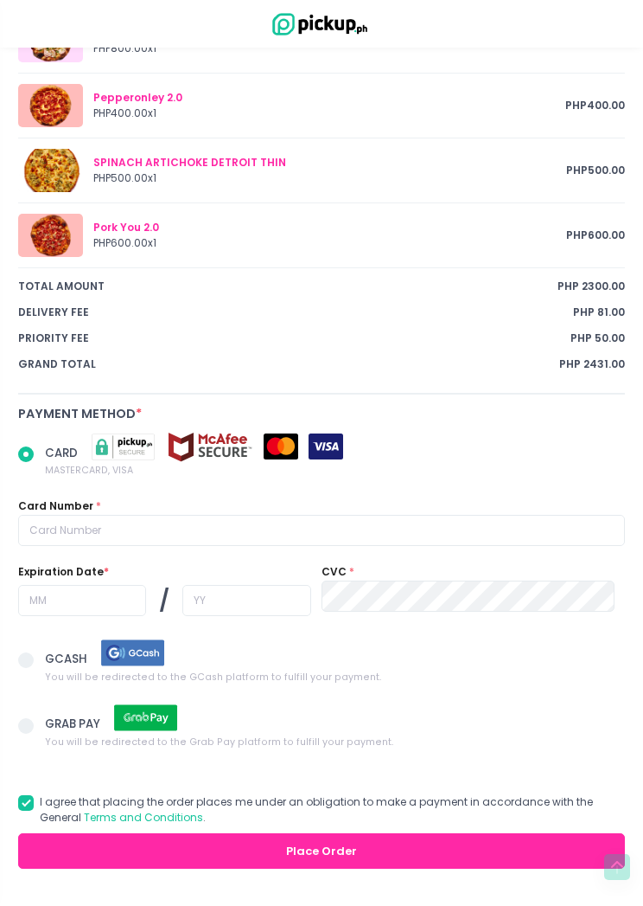
scroll to position [1197, 0]
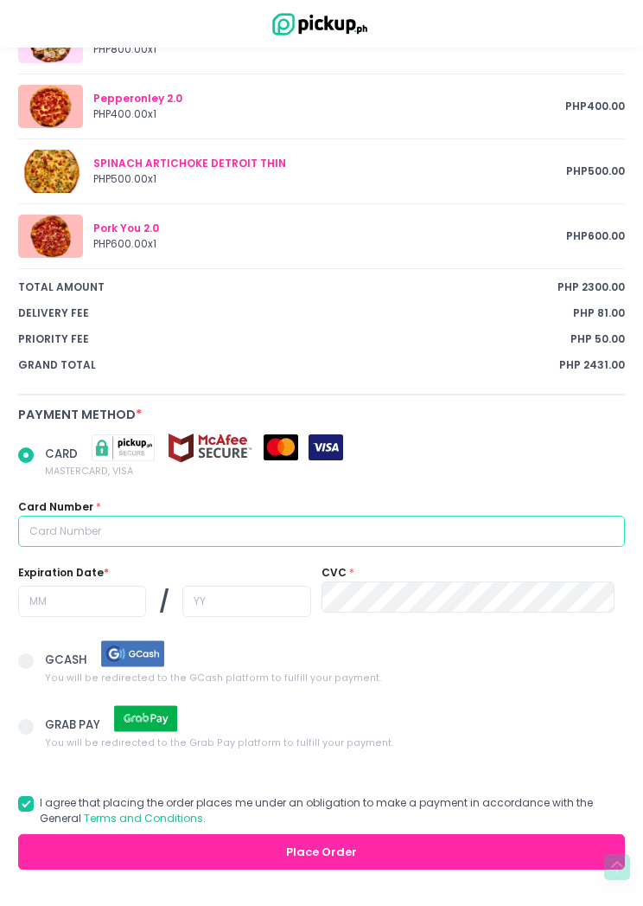
click at [317, 515] on input "text" at bounding box center [321, 530] width 607 height 31
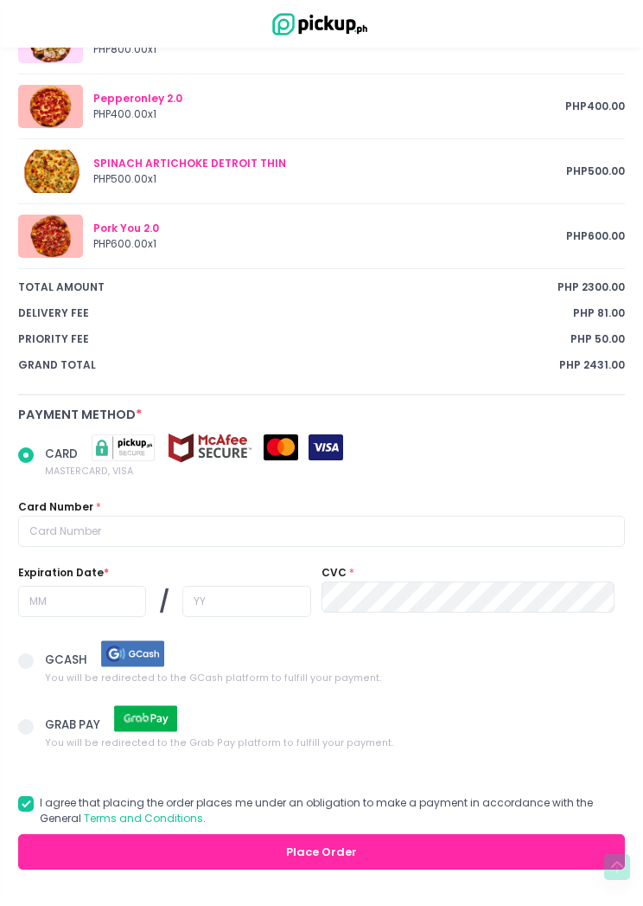
radio input "true"
type input "4"
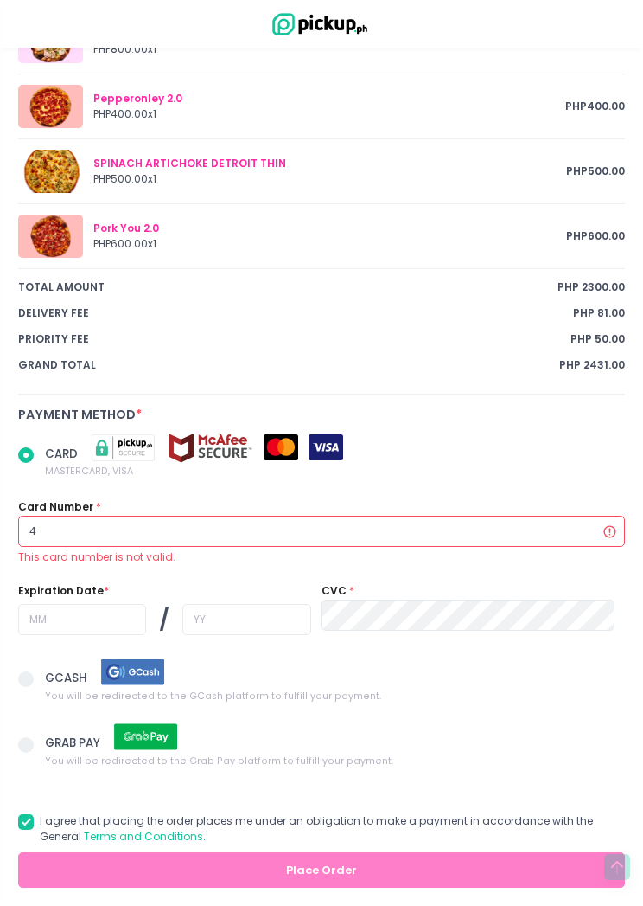
radio input "true"
type input "40"
radio input "true"
type input "402"
radio input "true"
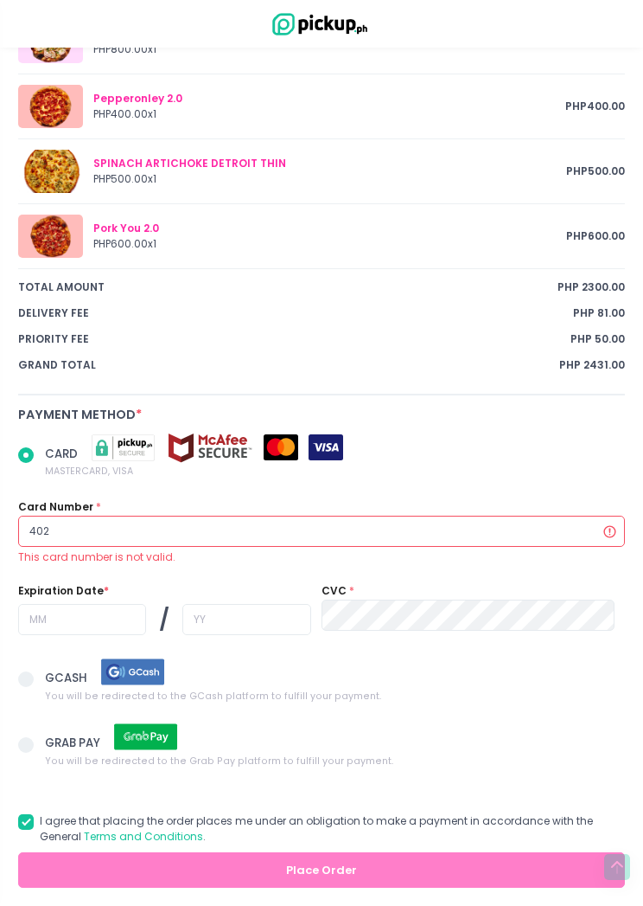
type input "4028"
radio input "true"
type input "40289"
radio input "true"
type input "402893"
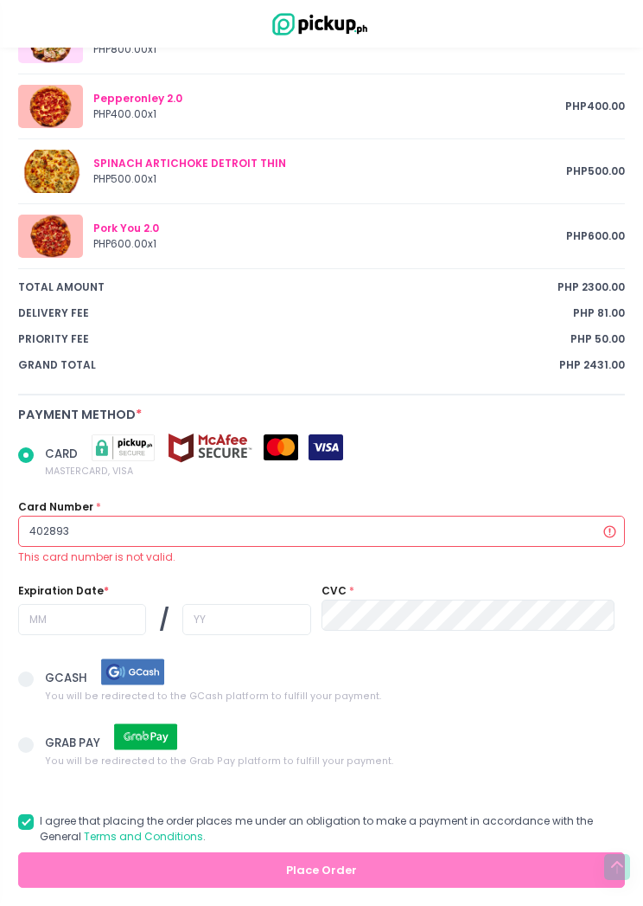
radio input "true"
type input "4028939"
radio input "true"
type input "40289391"
radio input "true"
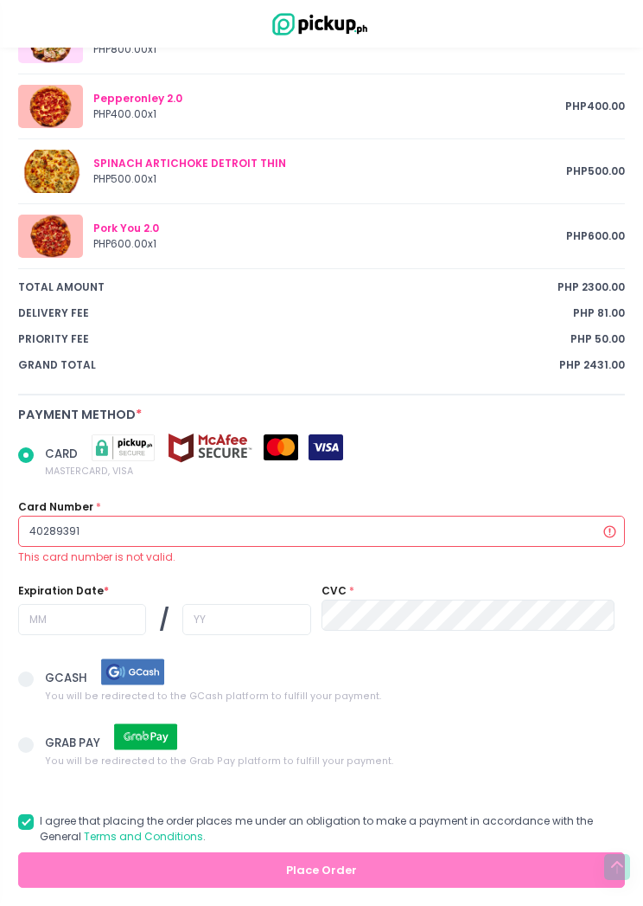
type input "402893911"
radio input "true"
type input "4028939119"
radio input "true"
type input "40289391193"
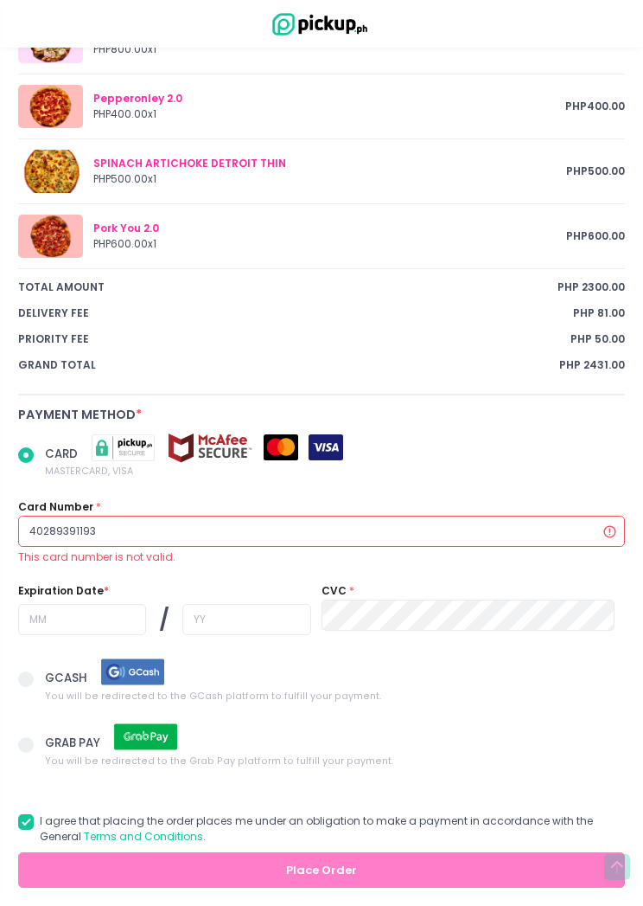
radio input "true"
type input "402893911930"
radio input "true"
type input "4028939119309"
radio input "true"
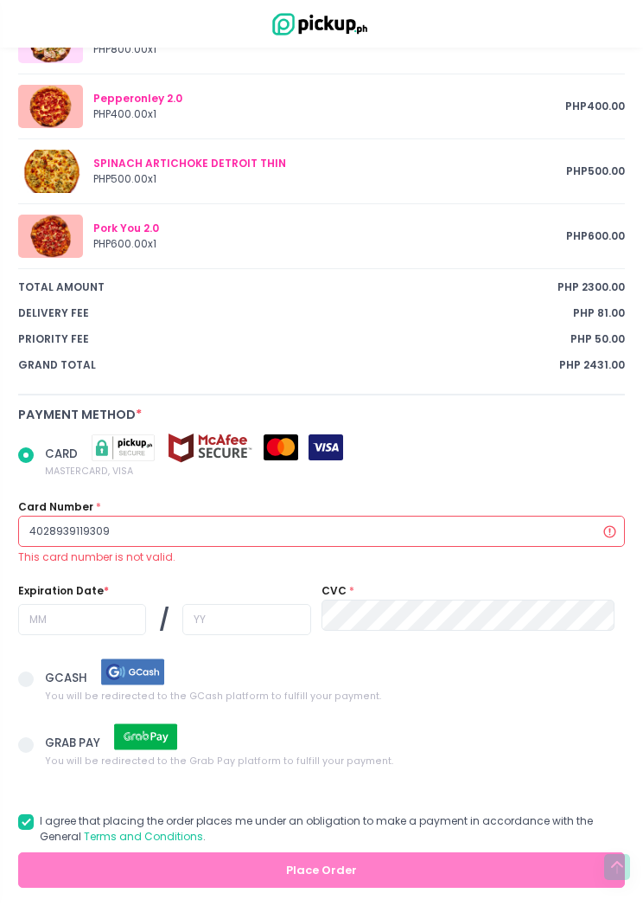
type input "40289391193092"
radio input "true"
type input "402893911930924"
radio input "true"
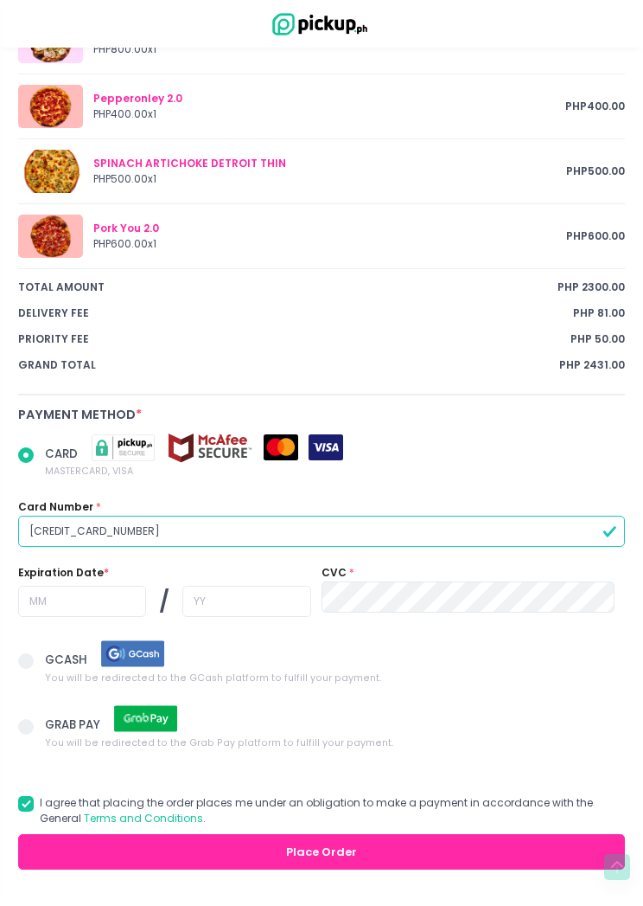
type input "[CREDIT_CARD_NUMBER]"
radio input "true"
type input "1"
radio input "true"
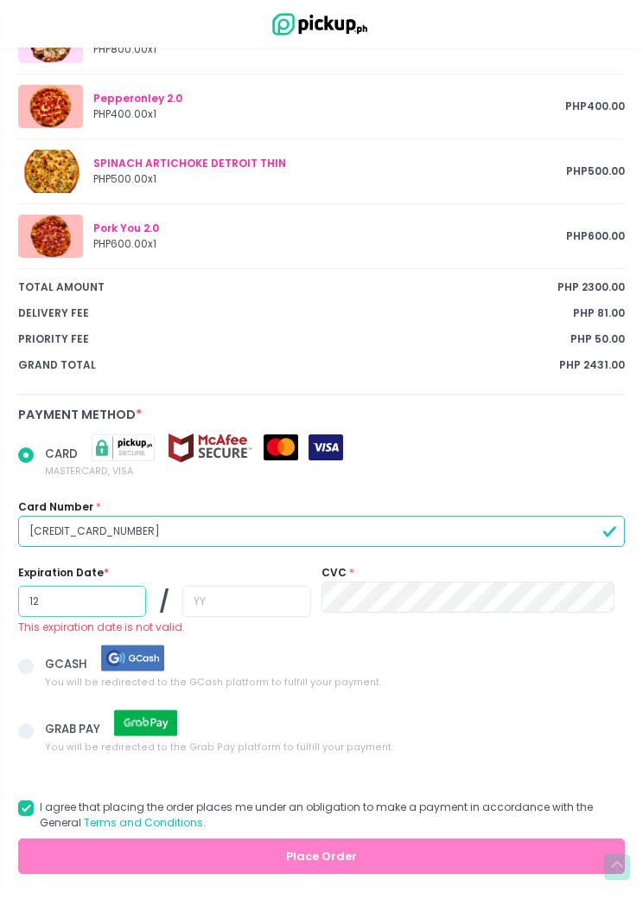
type input "12"
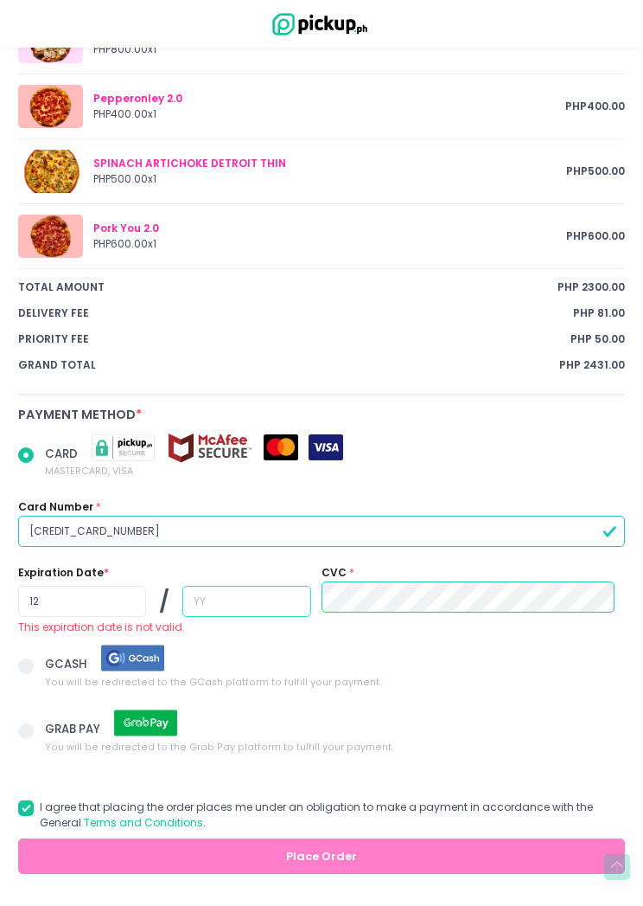
click at [267, 586] on input "text" at bounding box center [246, 601] width 128 height 31
radio input "true"
type input "2"
radio input "true"
type input "28"
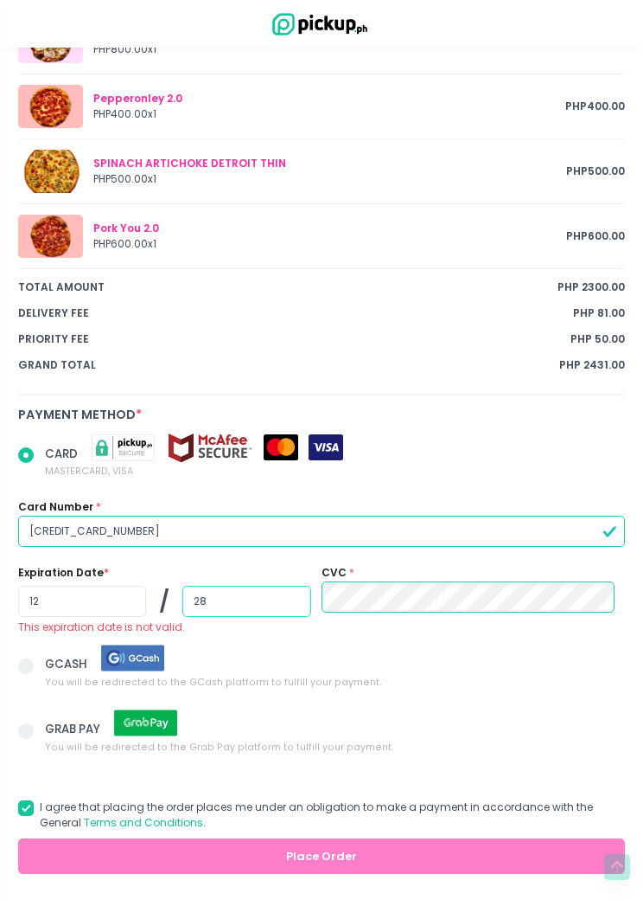
radio input "true"
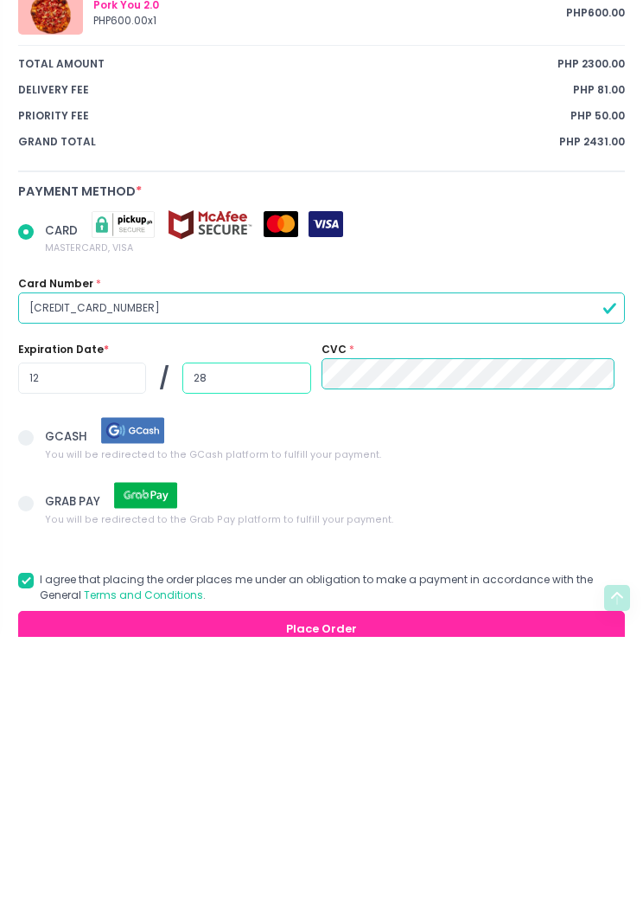
scroll to position [1222, 0]
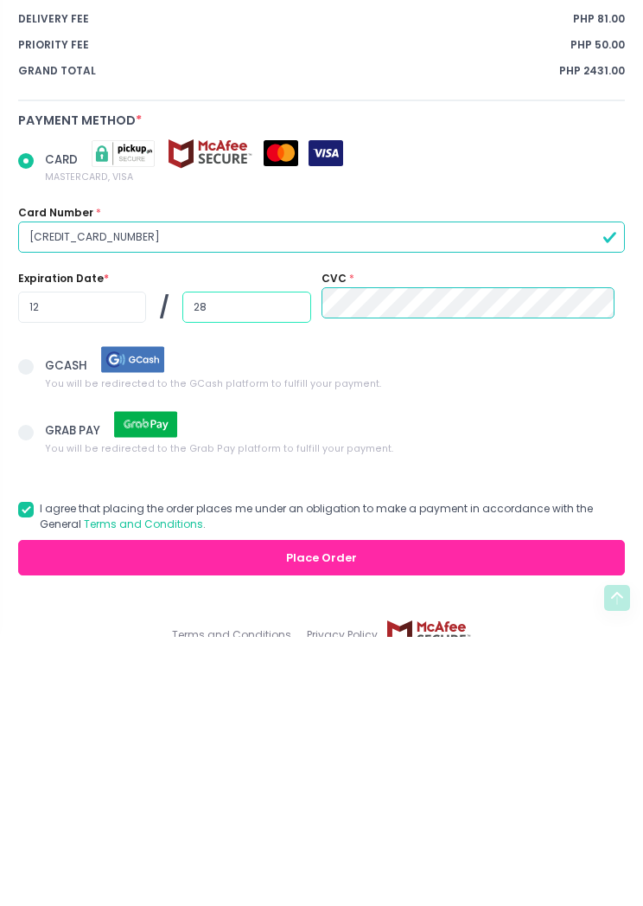
type input "28"
click at [417, 809] on button "Place Order" at bounding box center [321, 826] width 607 height 35
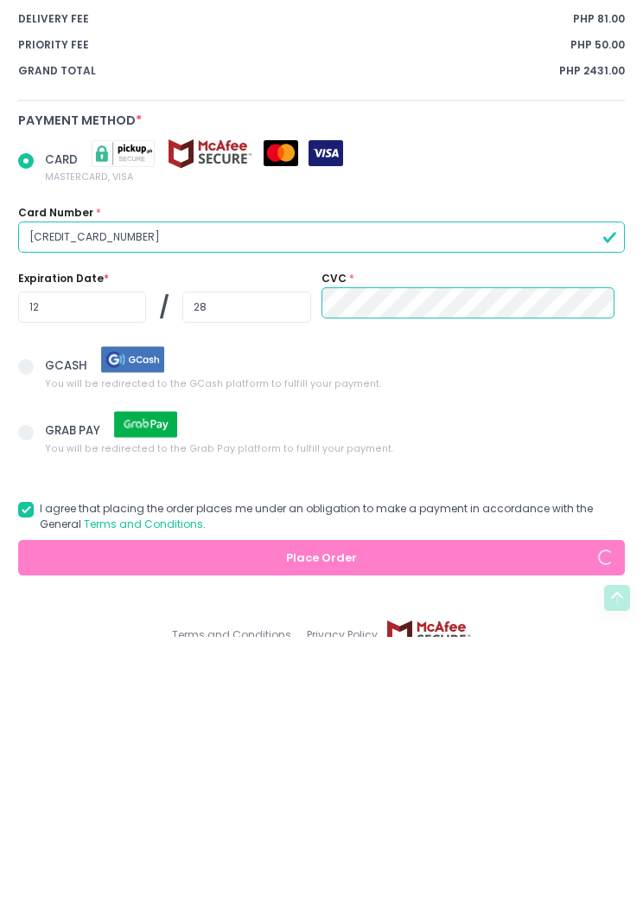
scroll to position [1197, 0]
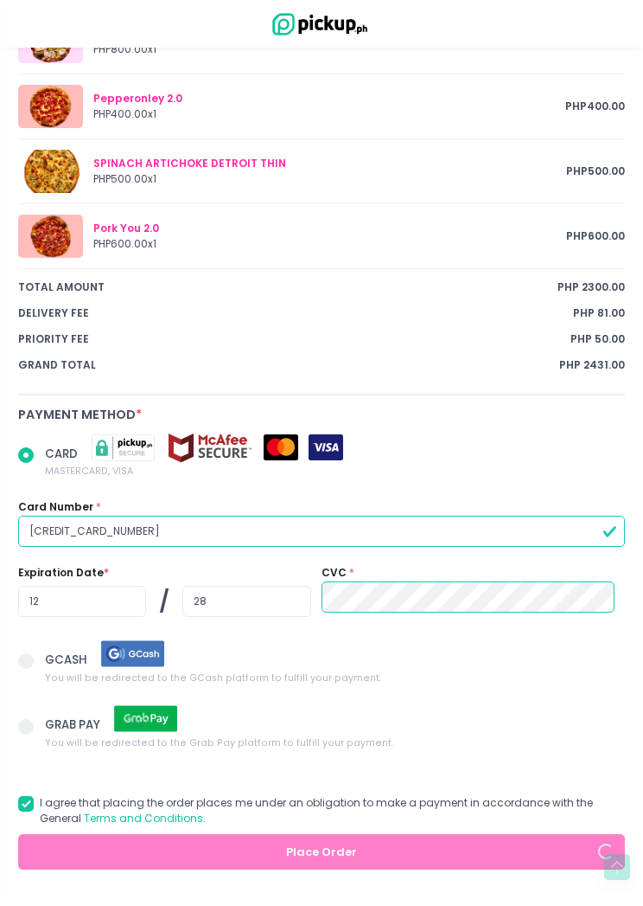
radio input "true"
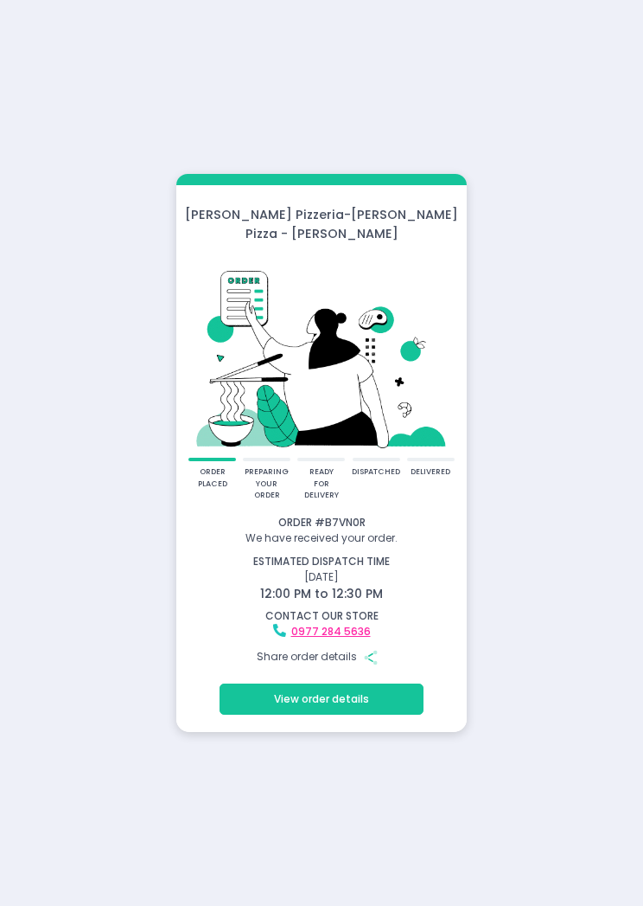
click at [269, 683] on button "View order details" at bounding box center [321, 698] width 203 height 31
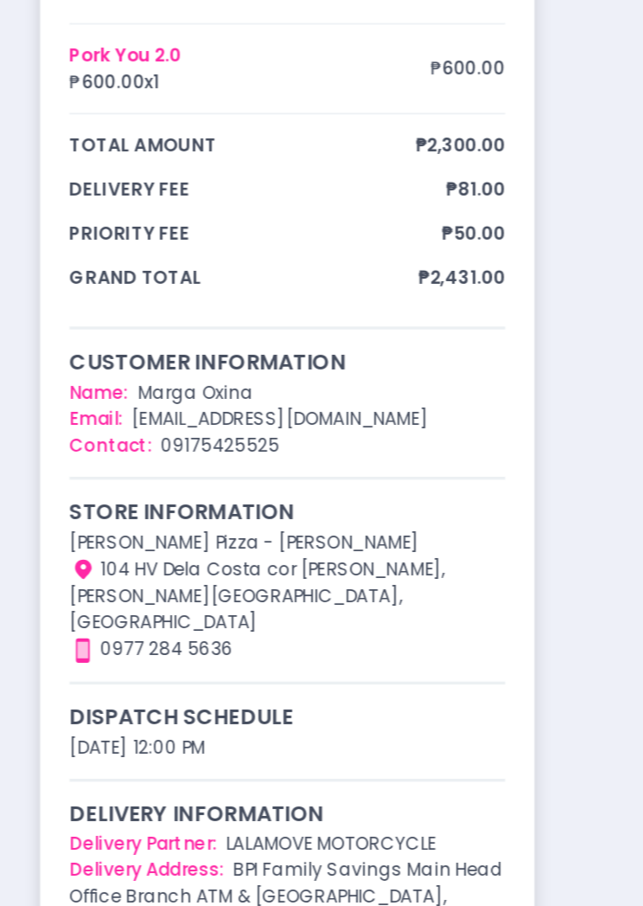
scroll to position [63, 0]
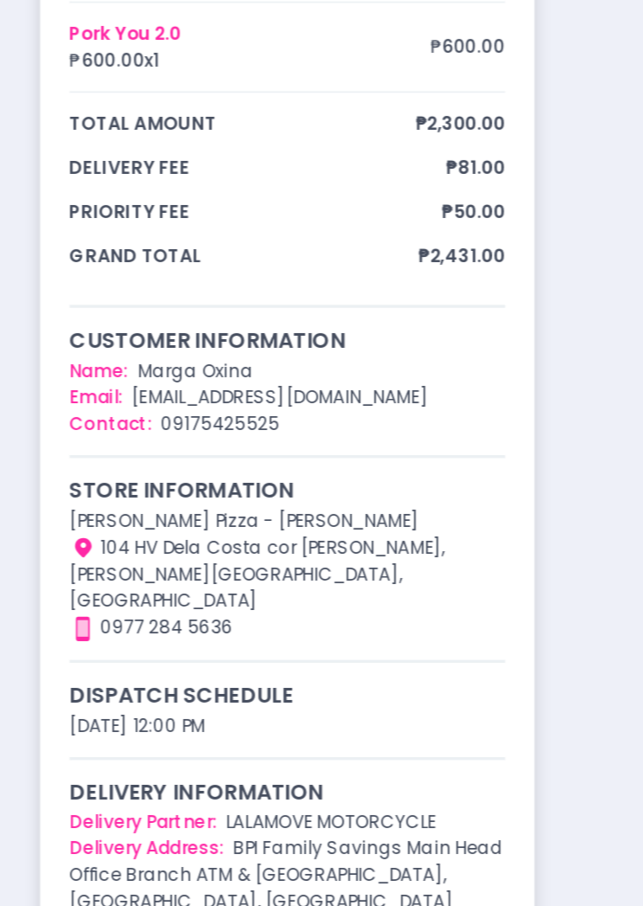
click at [11, 316] on div "order placed preparing your order ready for delivery dispatched delivered Order…" at bounding box center [321, 430] width 643 height 987
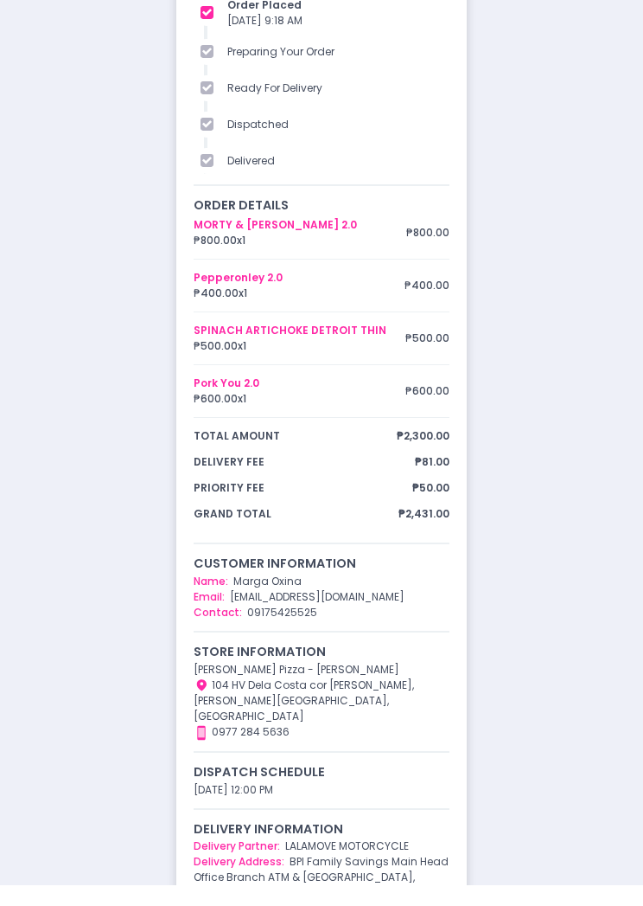
scroll to position [0, 0]
